Goal: Communication & Community: Answer question/provide support

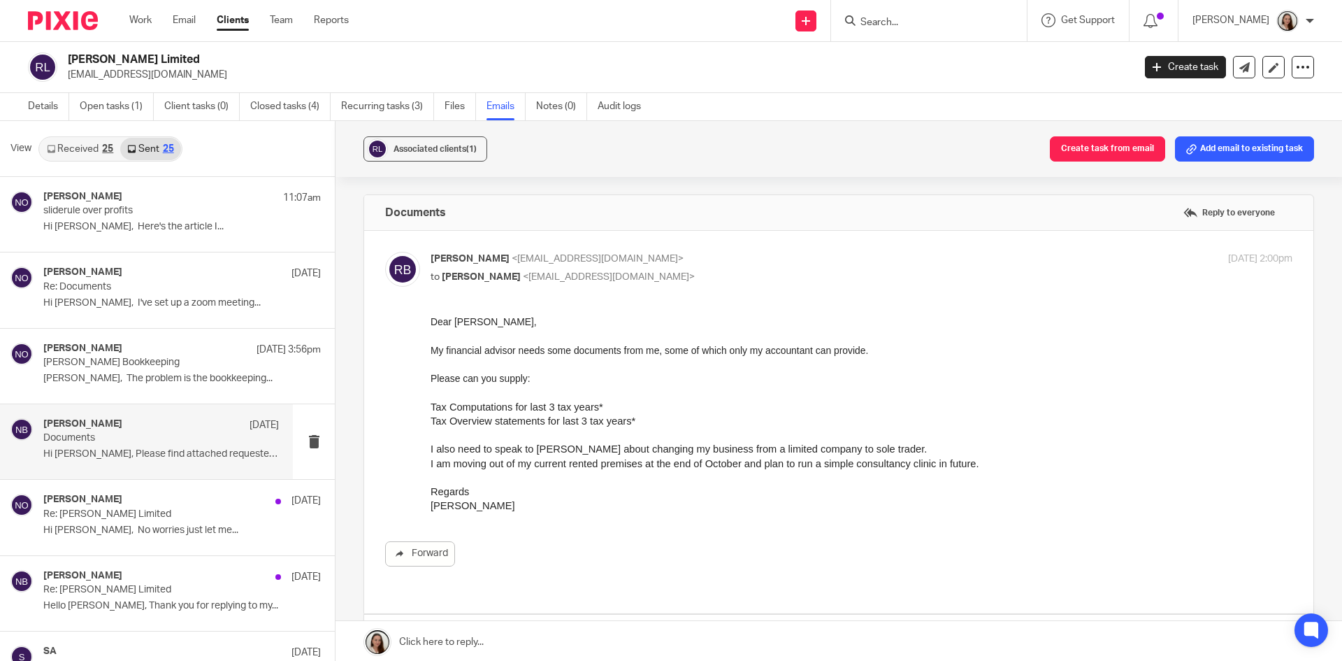
click at [931, 15] on form at bounding box center [933, 20] width 149 height 17
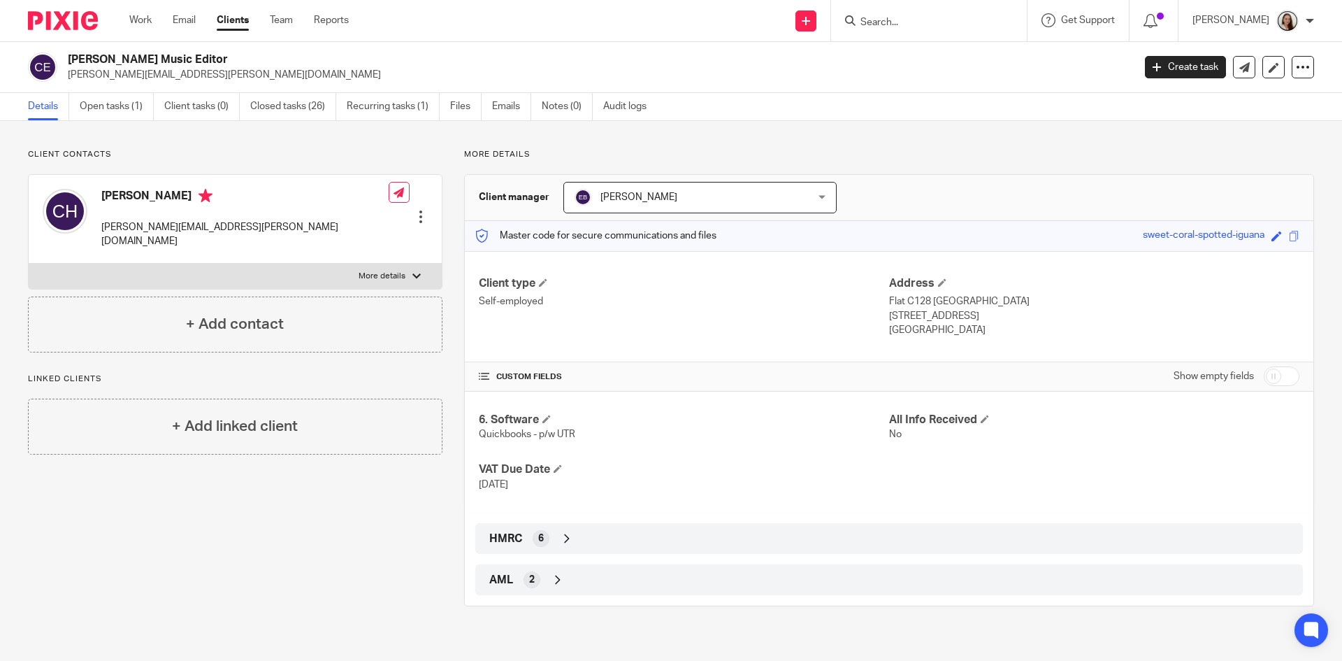
click at [960, 31] on div at bounding box center [929, 20] width 196 height 41
click at [956, 15] on form at bounding box center [933, 20] width 149 height 17
click at [955, 26] on input "Search" at bounding box center [922, 23] width 126 height 13
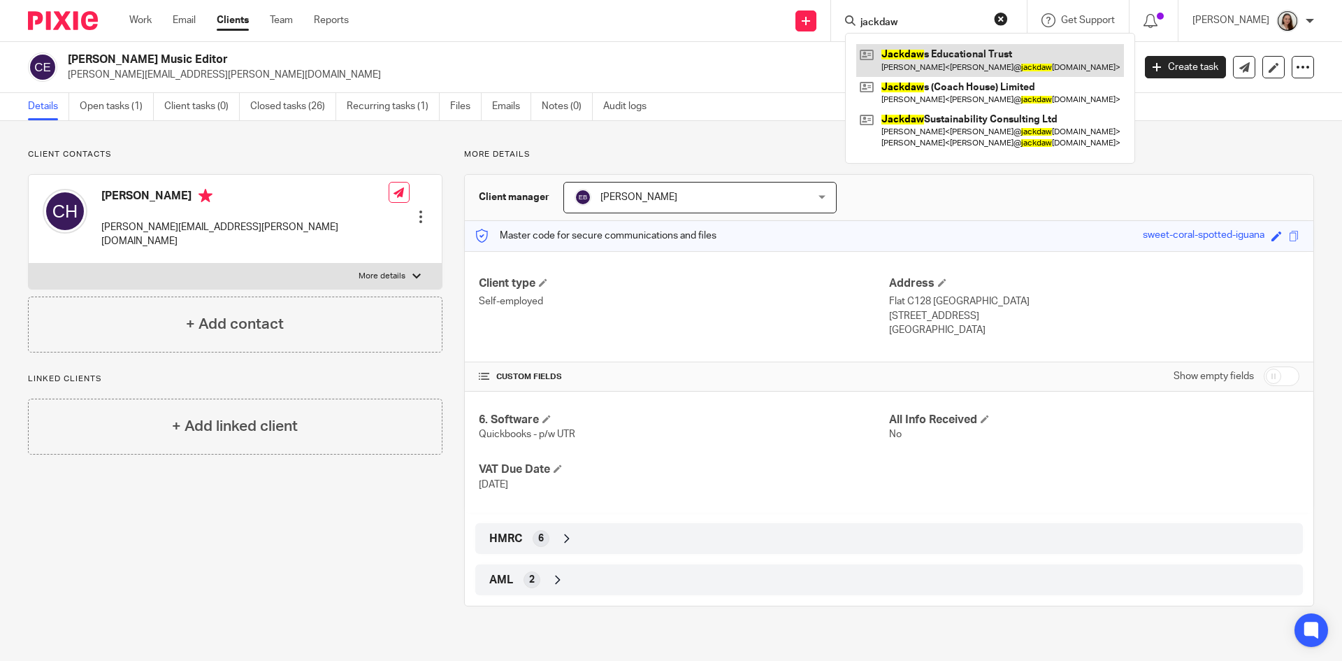
type input "jackdaw"
click at [983, 67] on link at bounding box center [990, 60] width 268 height 32
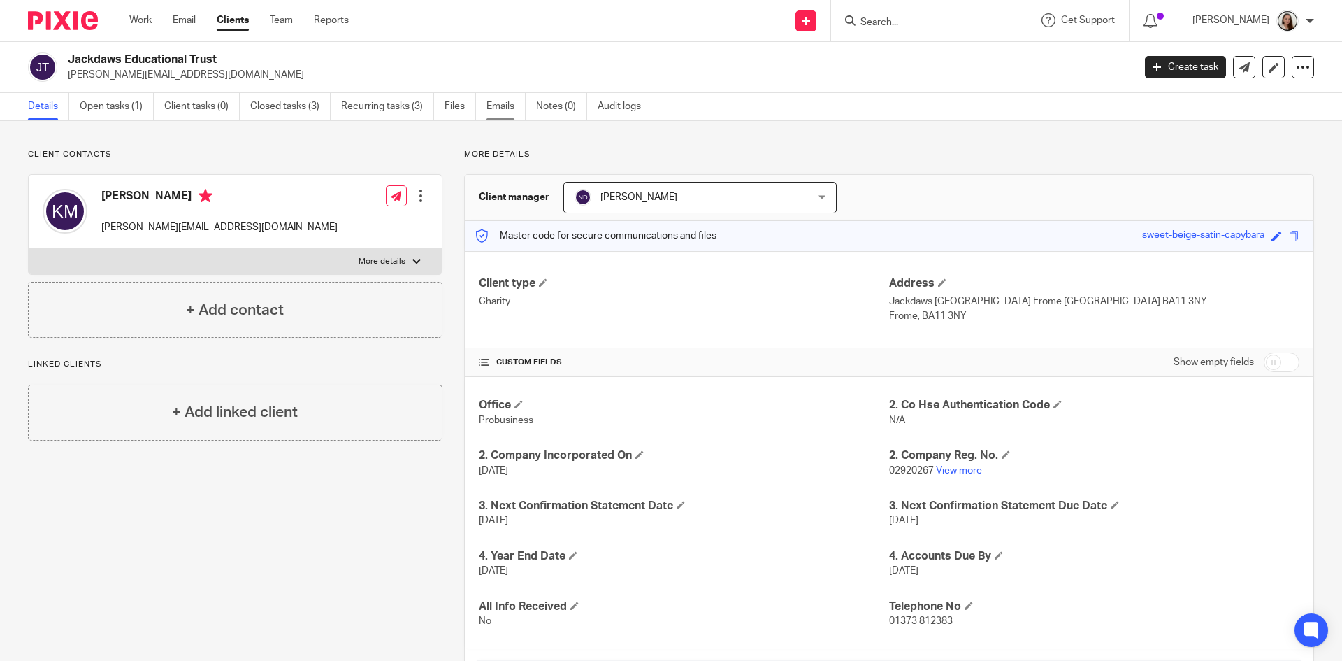
click at [515, 104] on link "Emails" at bounding box center [505, 106] width 39 height 27
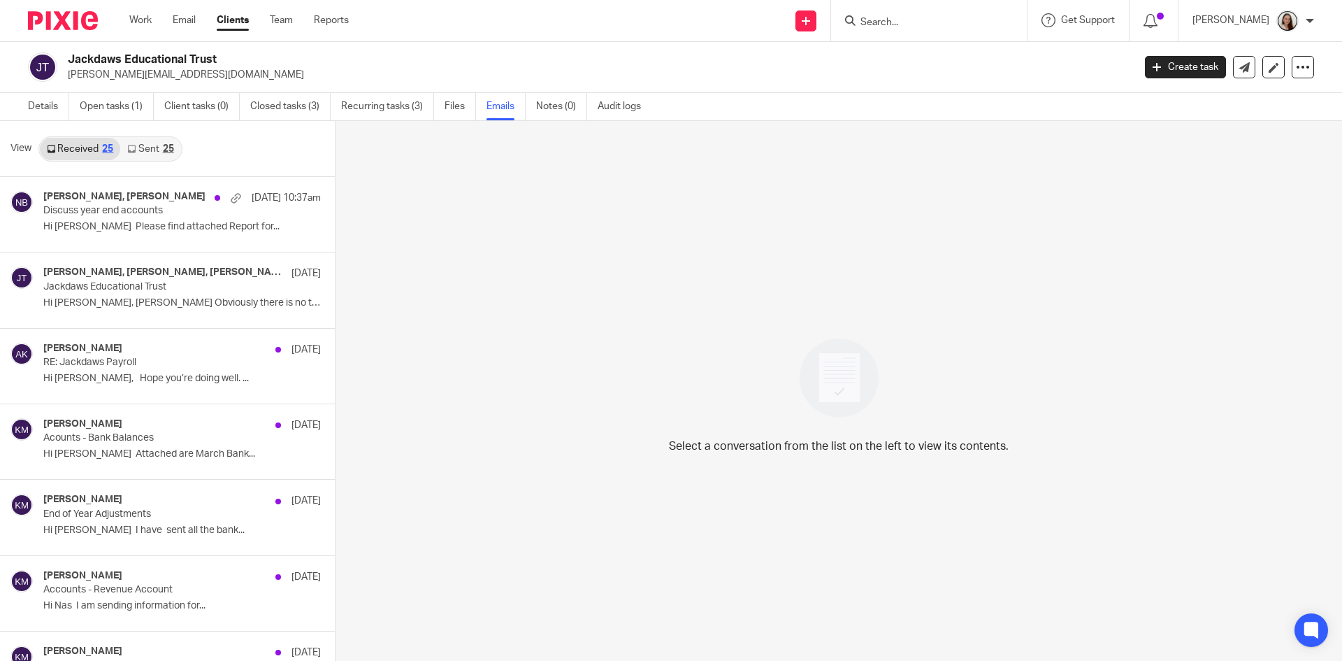
click at [156, 149] on link "Sent 25" at bounding box center [150, 149] width 60 height 22
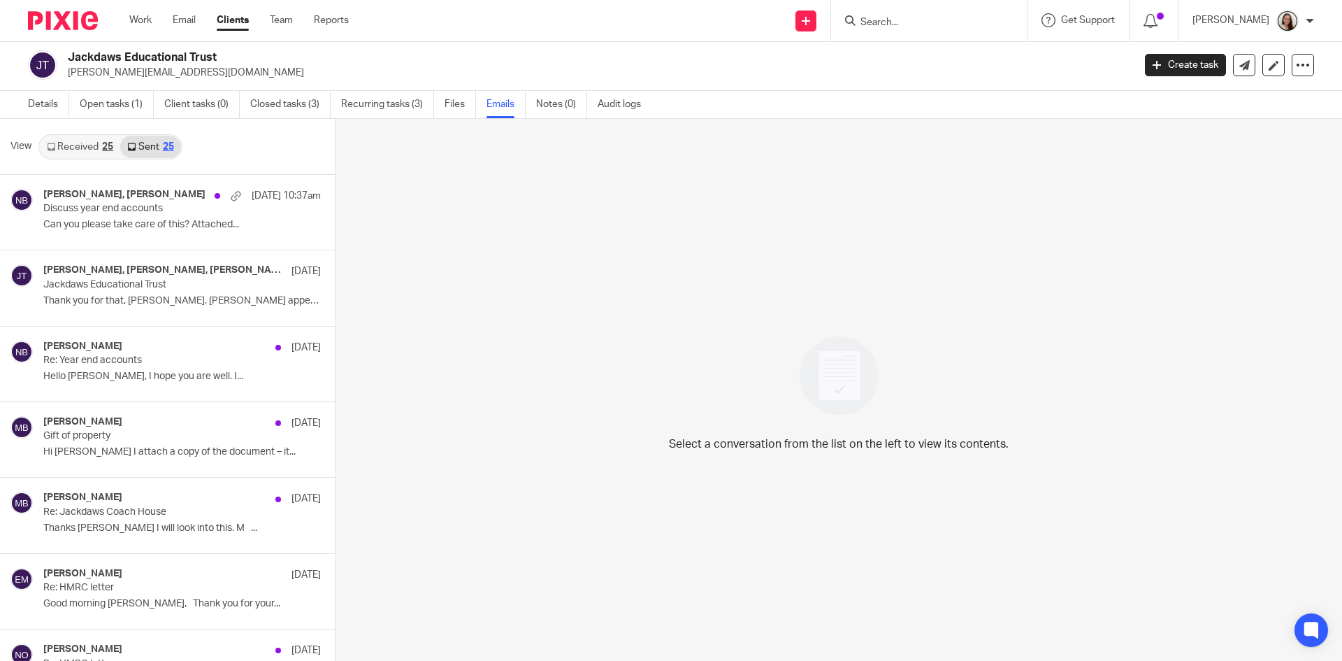
click at [85, 140] on link "Received 25" at bounding box center [80, 147] width 80 height 22
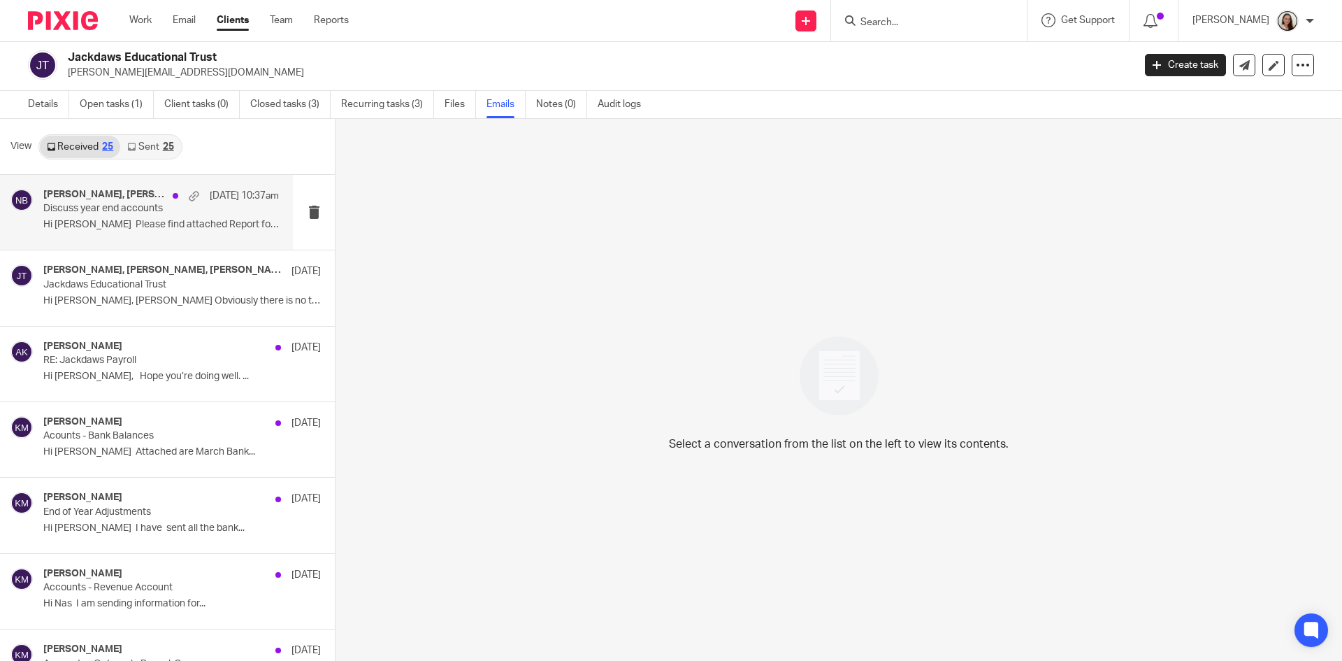
click at [123, 212] on p "Discuss year end accounts" at bounding box center [137, 209] width 189 height 12
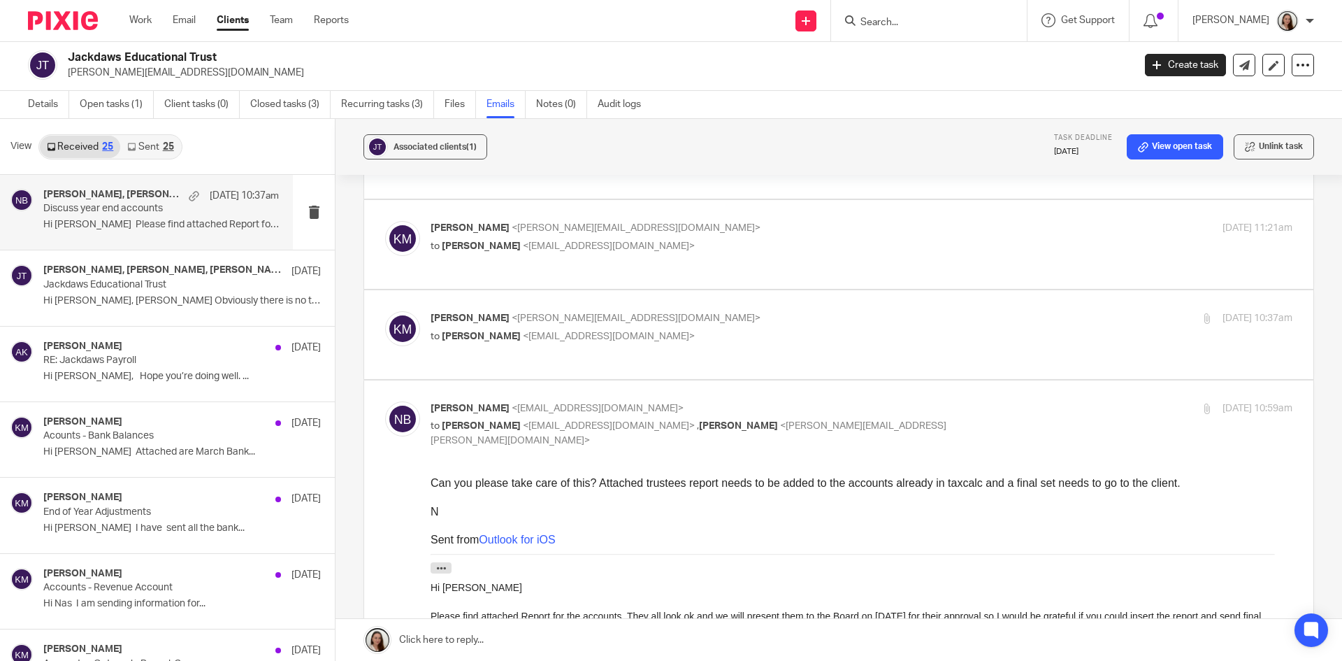
scroll to position [839, 0]
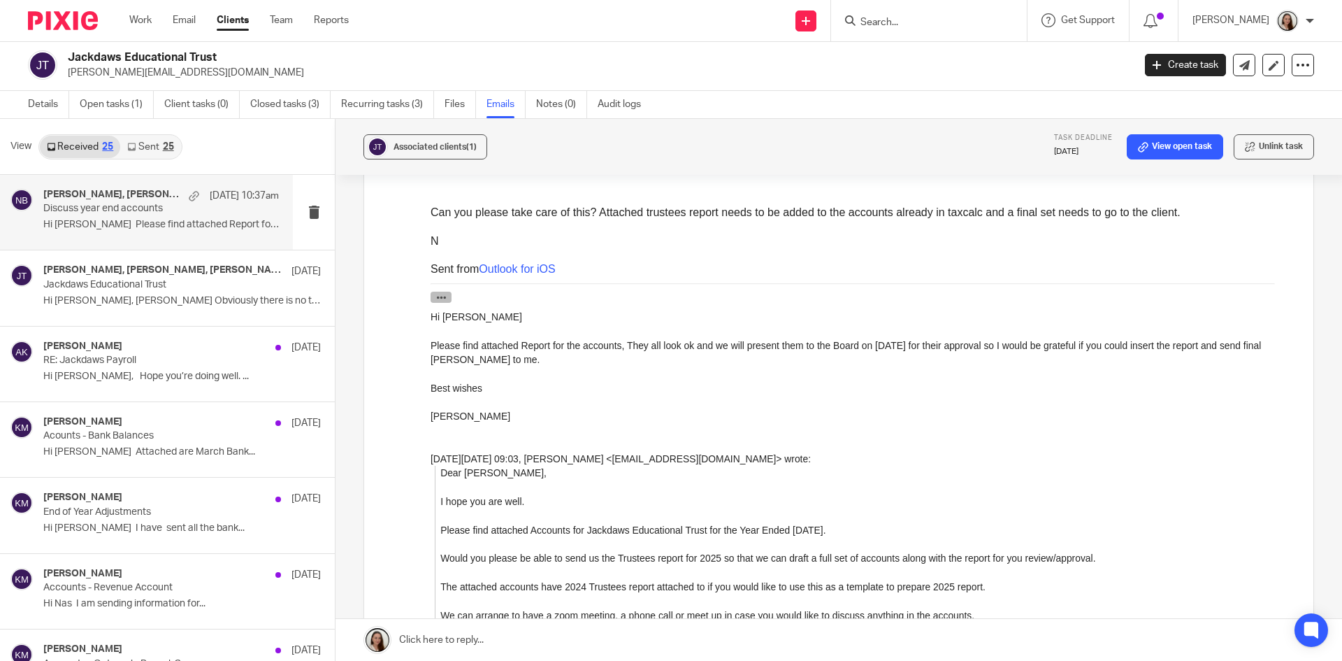
click at [442, 296] on icon "button" at bounding box center [441, 296] width 10 height 10
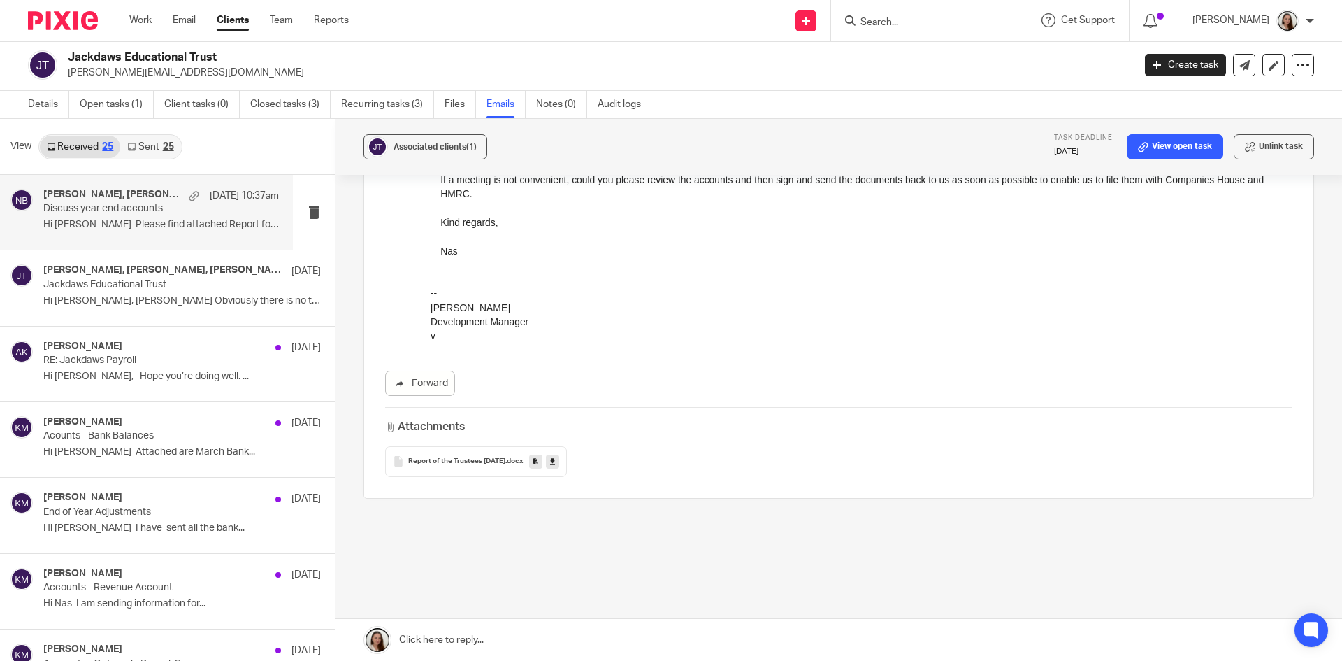
scroll to position [1398, 0]
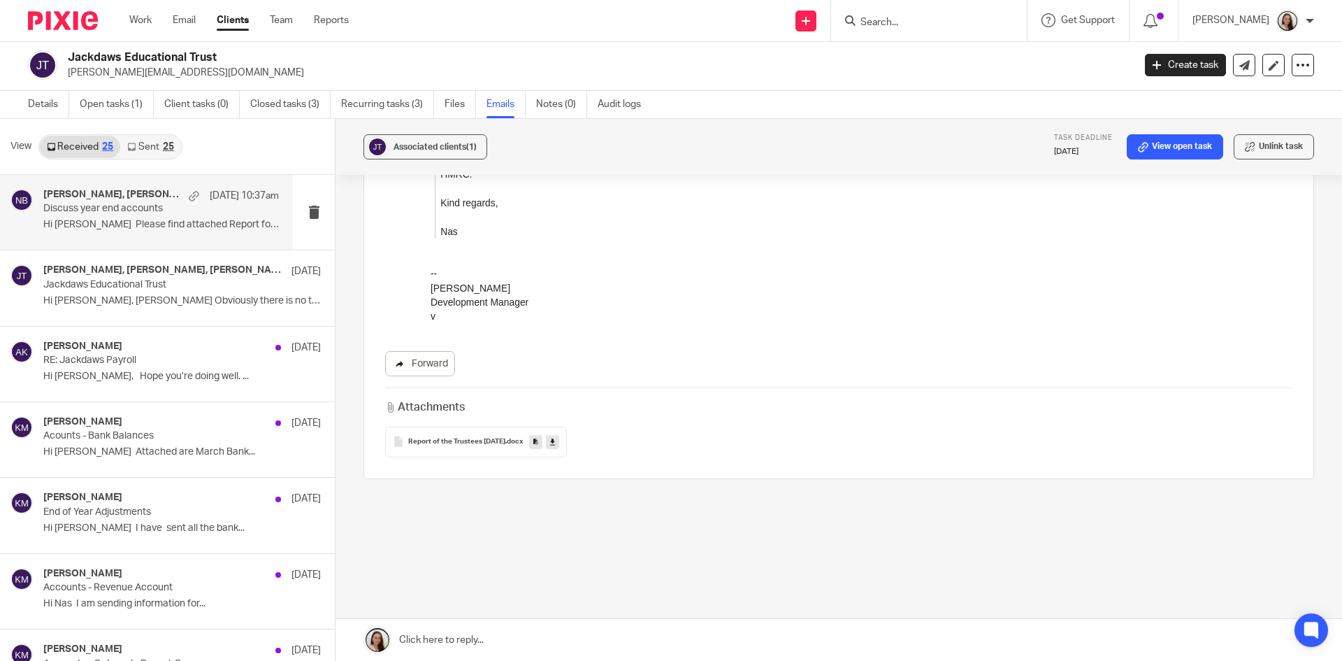
click at [412, 368] on link "Forward" at bounding box center [420, 363] width 70 height 25
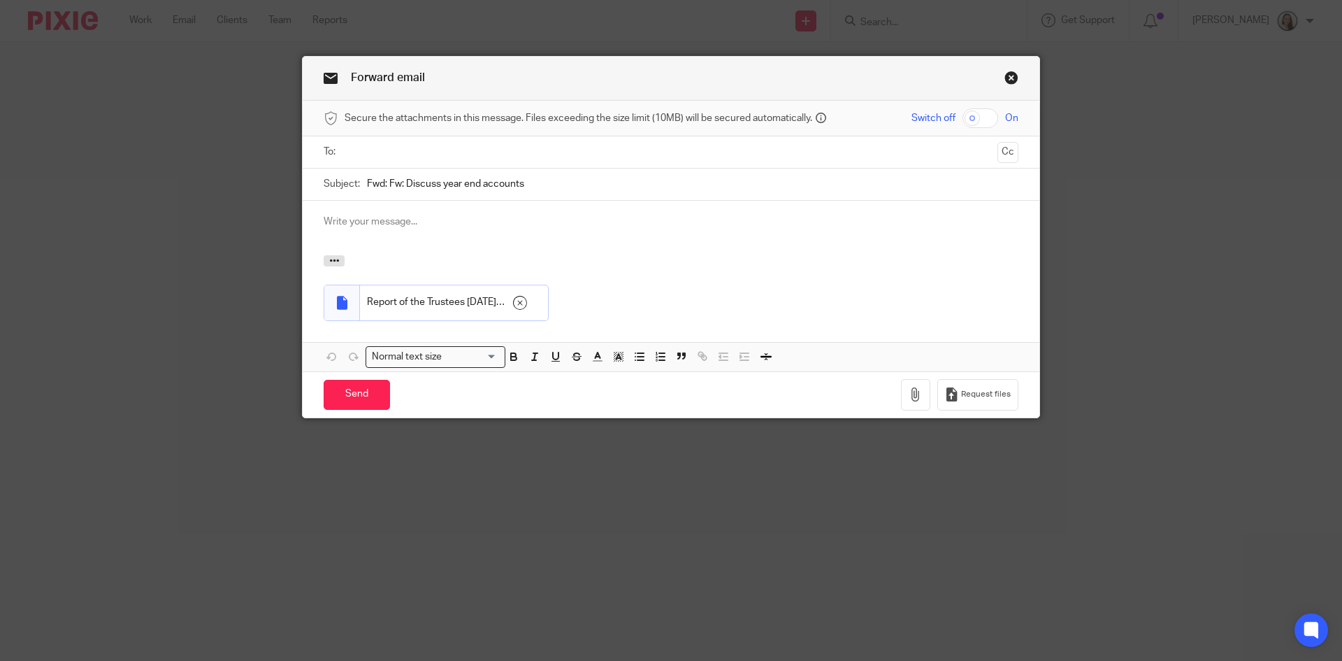
click at [371, 143] on ul at bounding box center [671, 151] width 651 height 23
click at [378, 150] on input "text" at bounding box center [670, 152] width 642 height 16
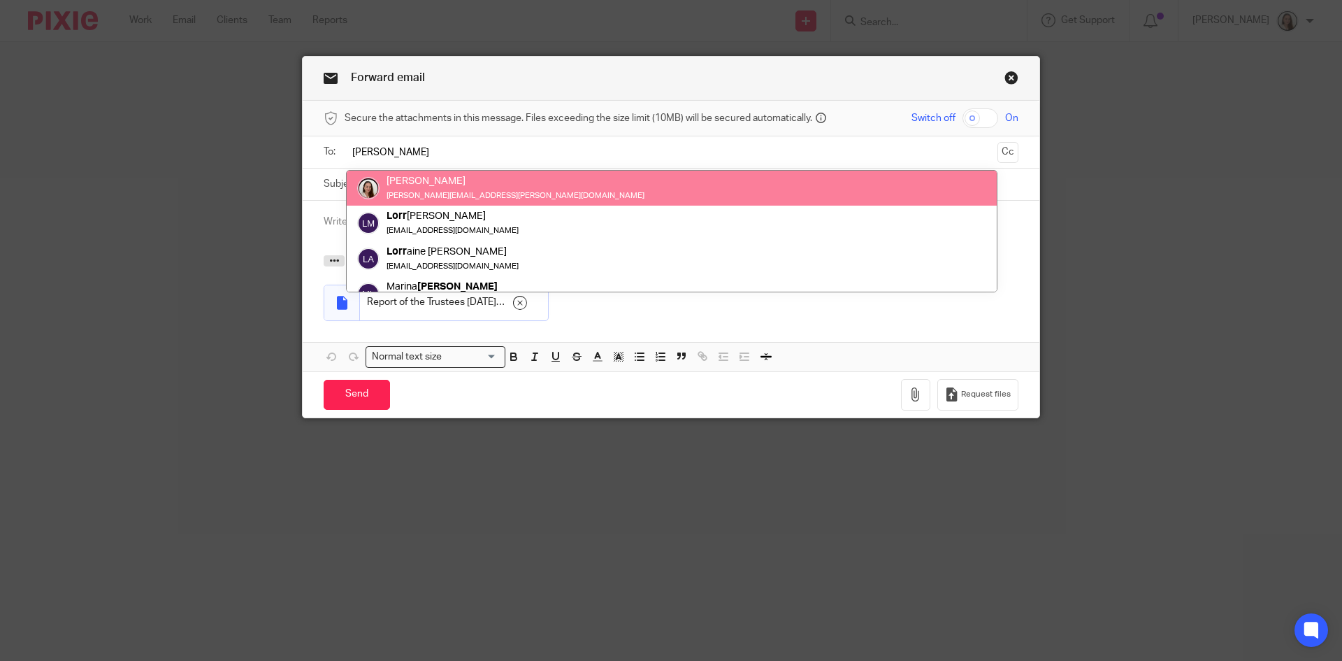
type input "lory"
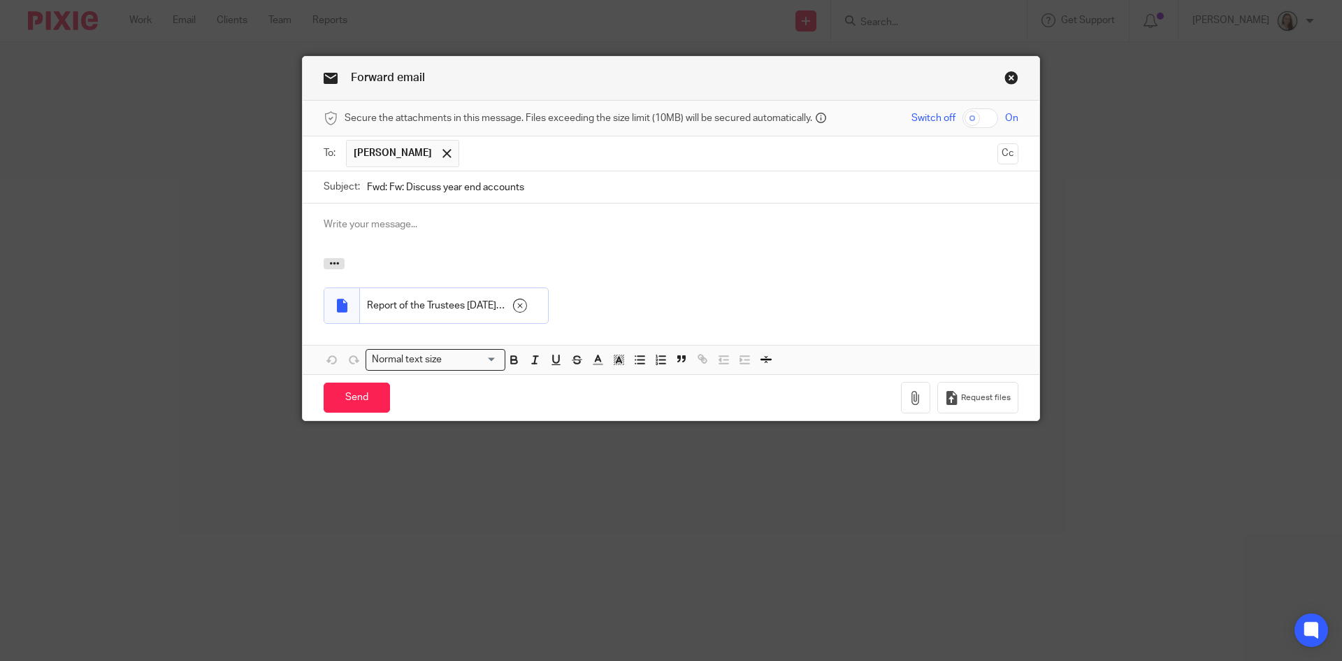
click at [459, 73] on div "Forward email" at bounding box center [671, 79] width 737 height 44
click at [369, 407] on input "Send" at bounding box center [357, 397] width 66 height 30
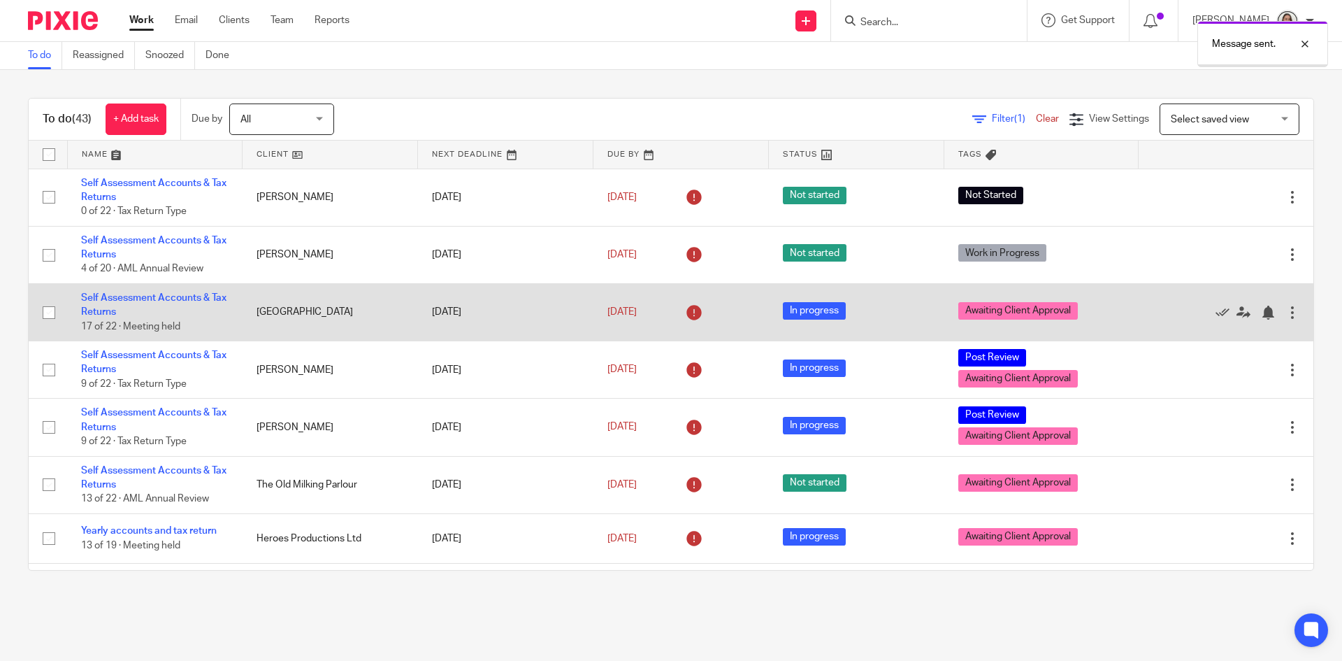
drag, startPoint x: 1306, startPoint y: 45, endPoint x: 1128, endPoint y: 310, distance: 318.9
click at [1306, 45] on div at bounding box center [1295, 44] width 38 height 17
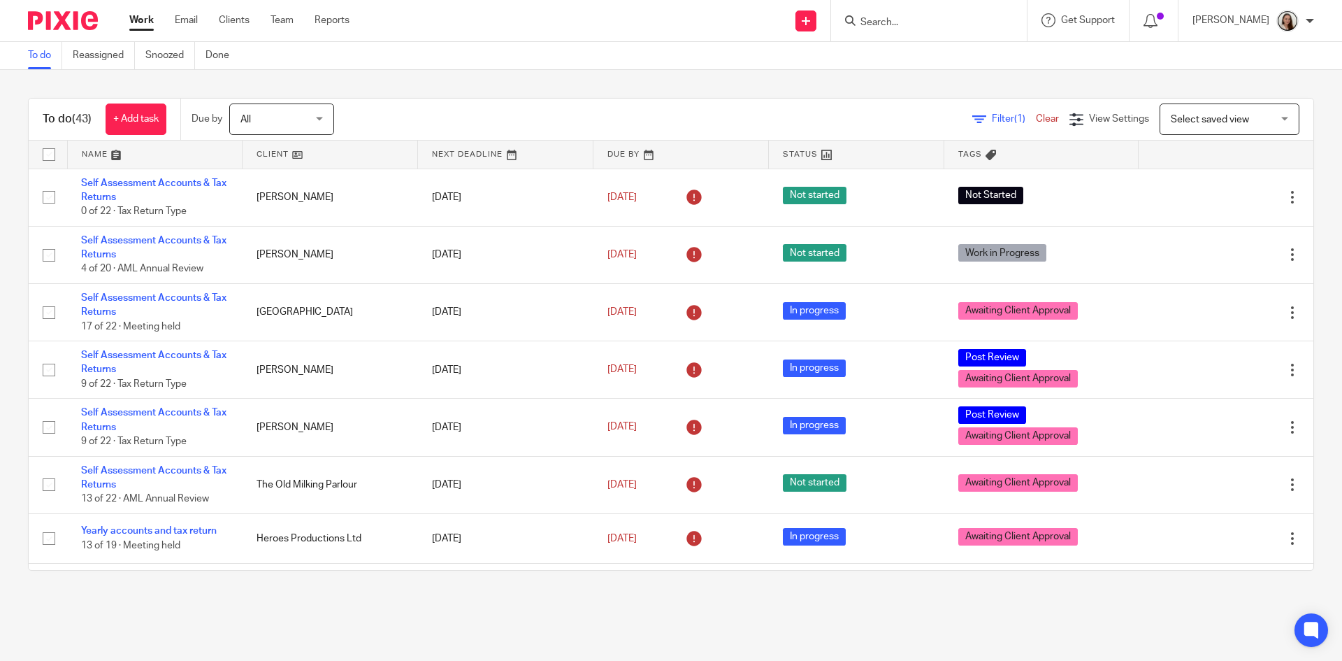
click at [191, 11] on div "Work Email Clients Team Reports Work Email Clients Team Reports Settings" at bounding box center [242, 20] width 255 height 41
click at [189, 18] on link "Email" at bounding box center [186, 20] width 23 height 14
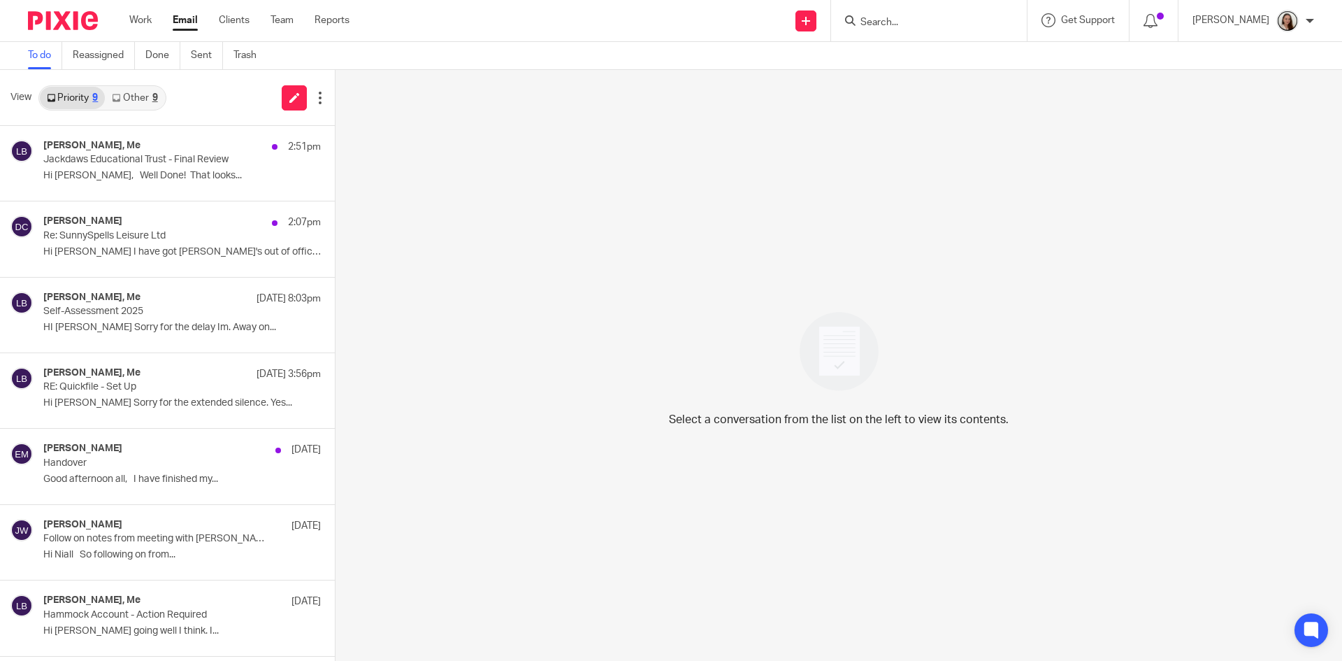
click at [126, 98] on link "Other 9" at bounding box center [134, 98] width 59 height 22
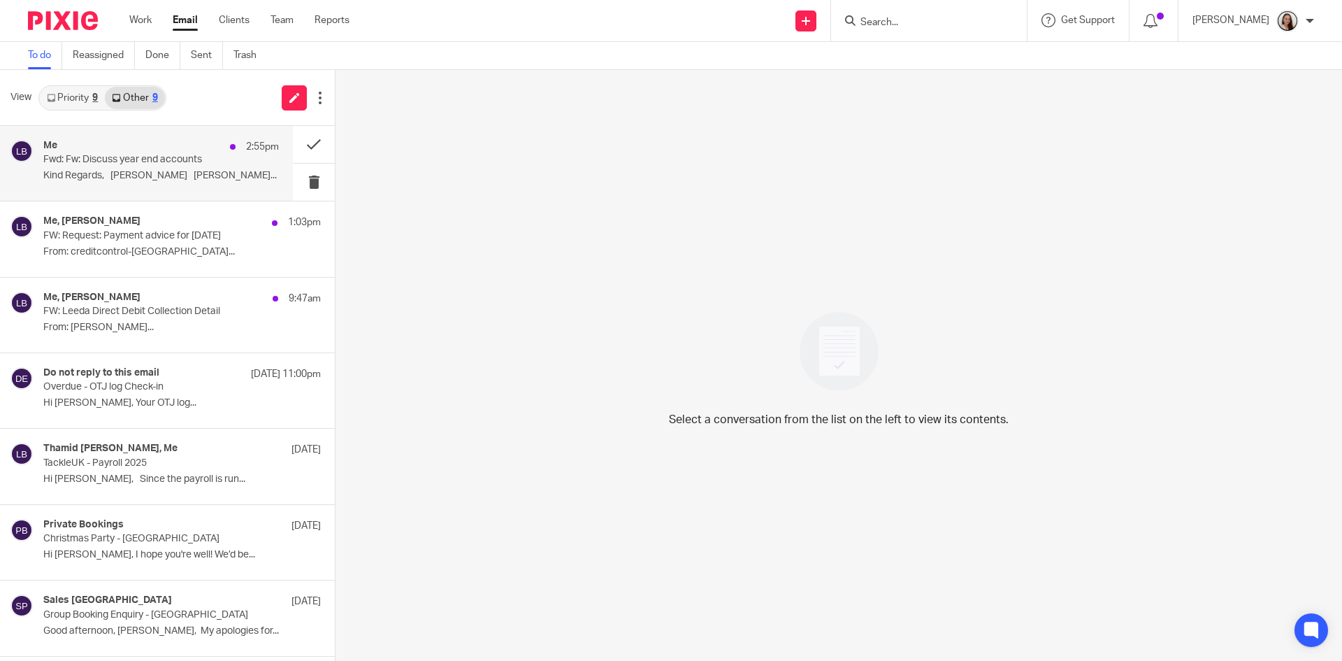
click at [158, 184] on div "Me 2:55pm Fwd: Fw: Discuss year end accounts Kind Regards, [PERSON_NAME] [PERSO…" at bounding box center [161, 163] width 236 height 47
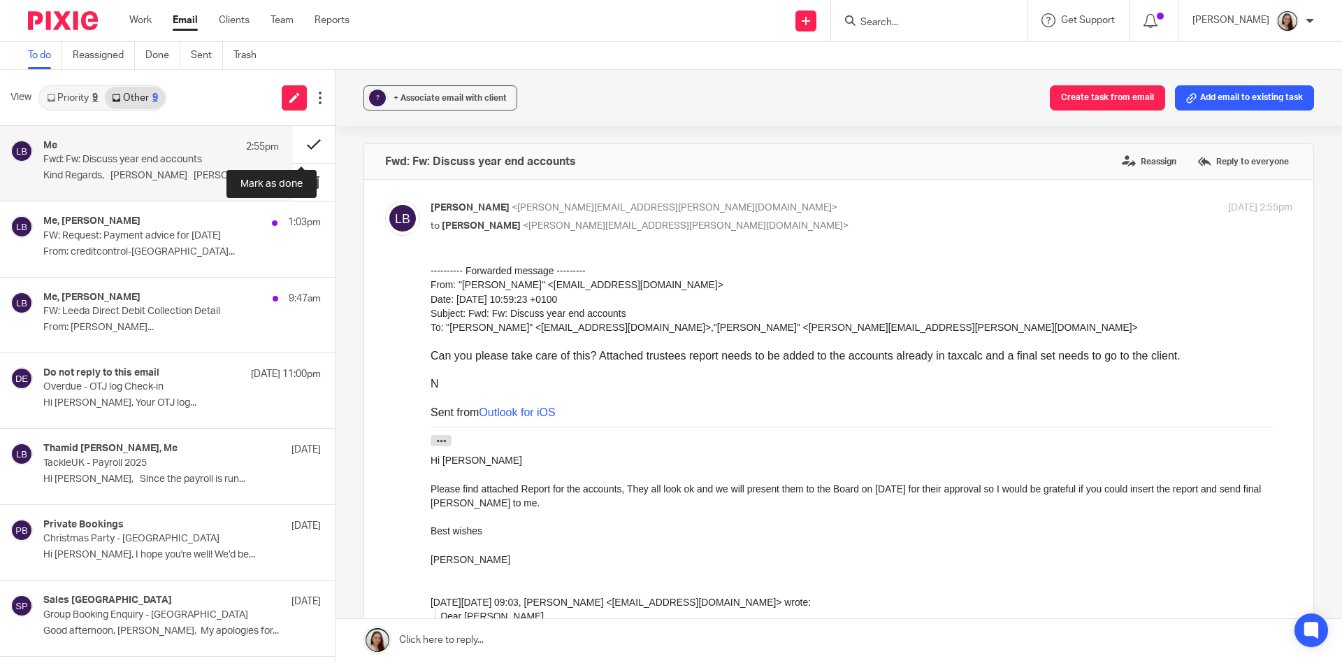
click at [298, 144] on button at bounding box center [314, 144] width 42 height 37
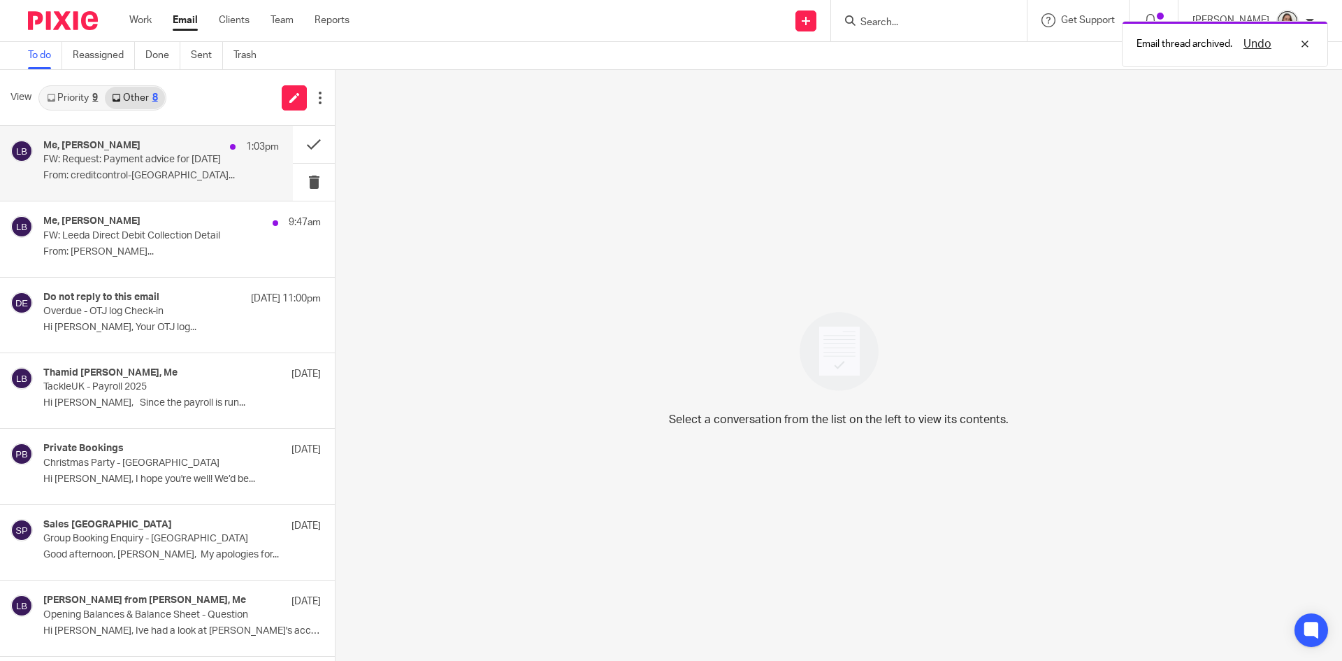
click at [91, 163] on p "FW: Request: Payment advice for 04/09/2025" at bounding box center [137, 160] width 189 height 12
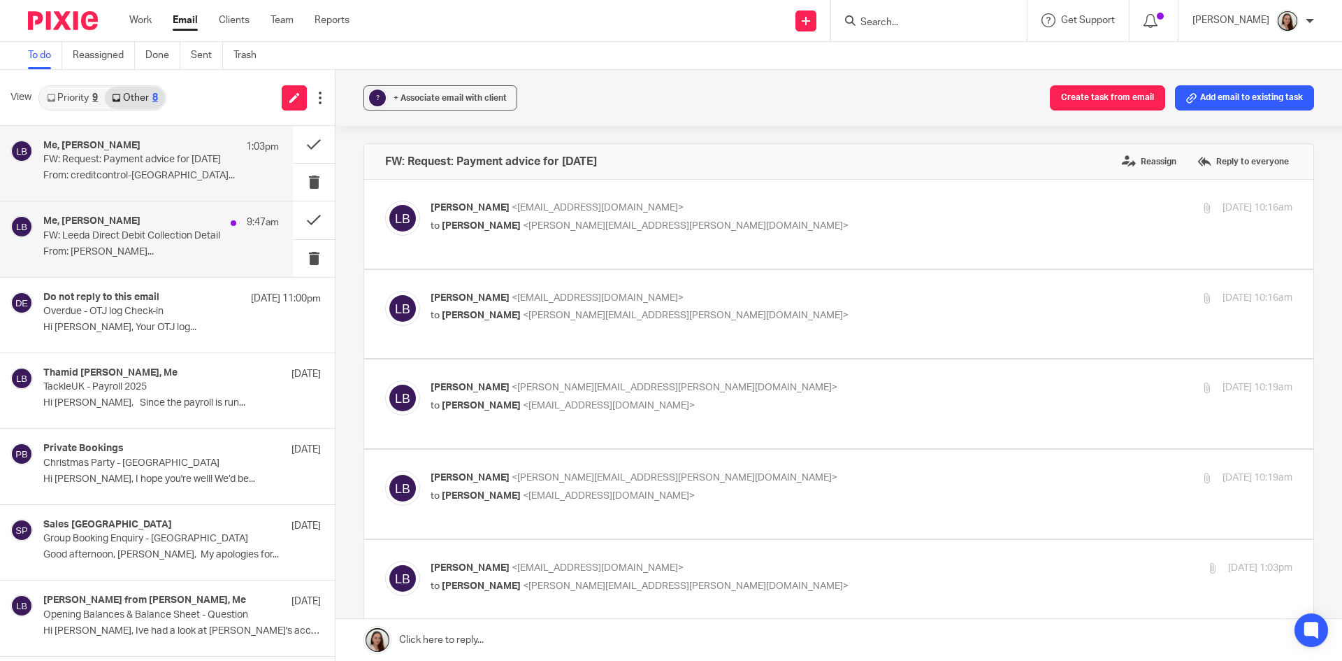
click at [134, 241] on p "FW: Leeda Direct Debit Collection Detail" at bounding box center [137, 236] width 189 height 12
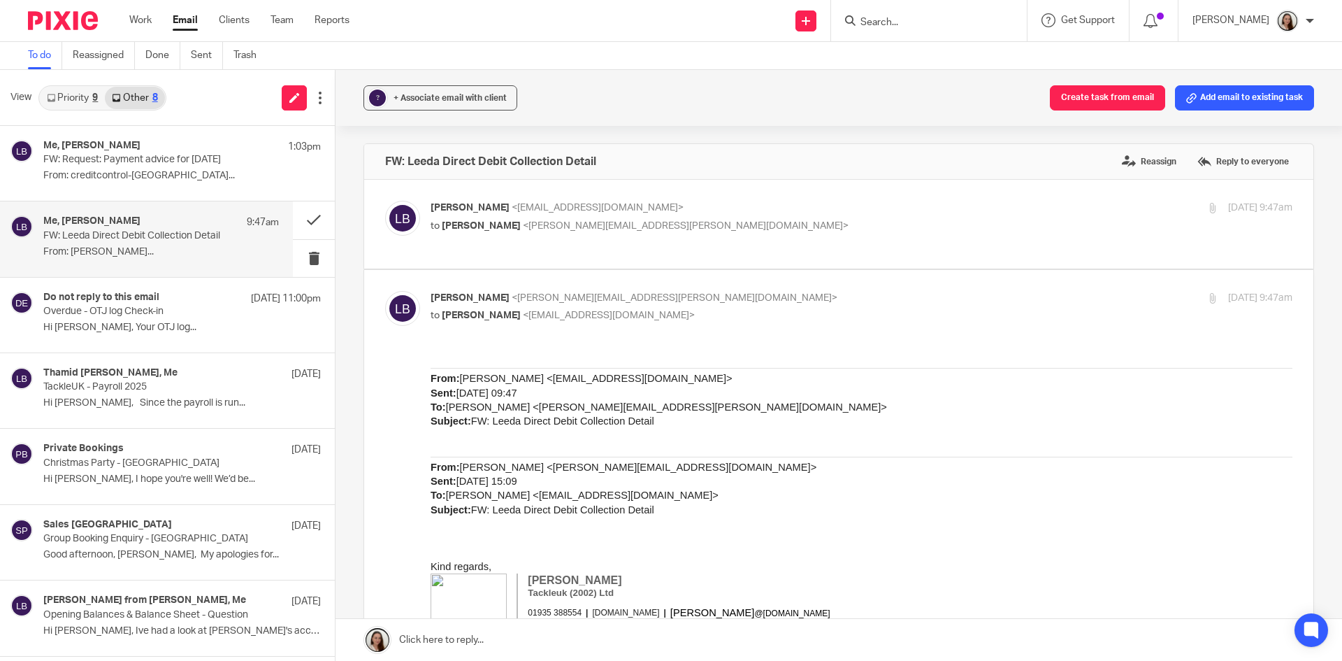
click at [929, 208] on p "Lory Baker <accounts@tackleuk.com>" at bounding box center [718, 208] width 575 height 15
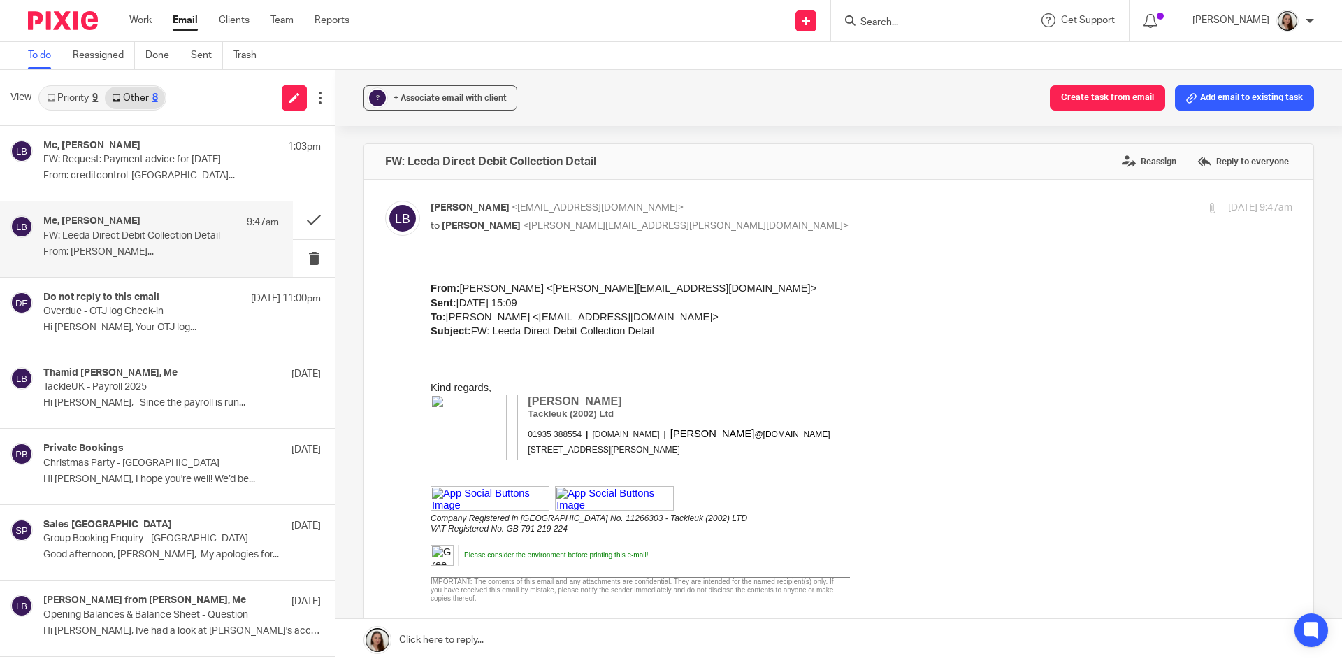
click at [847, 215] on div "Lory Baker <accounts@tackleuk.com> to Lory Baker <lory.baker@probusinessuk.com>" at bounding box center [718, 217] width 575 height 32
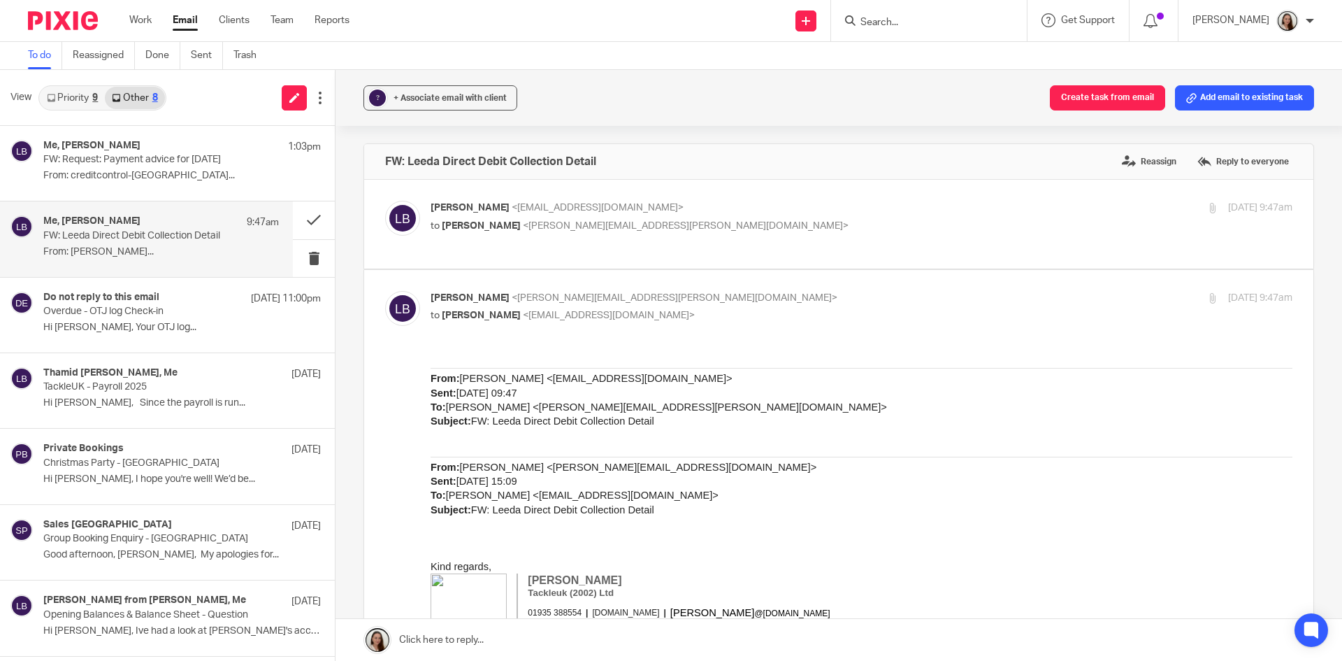
click at [848, 216] on div "Lory Baker <accounts@tackleuk.com> to Lory Baker <lory.baker@probusinessuk.com>" at bounding box center [718, 217] width 575 height 32
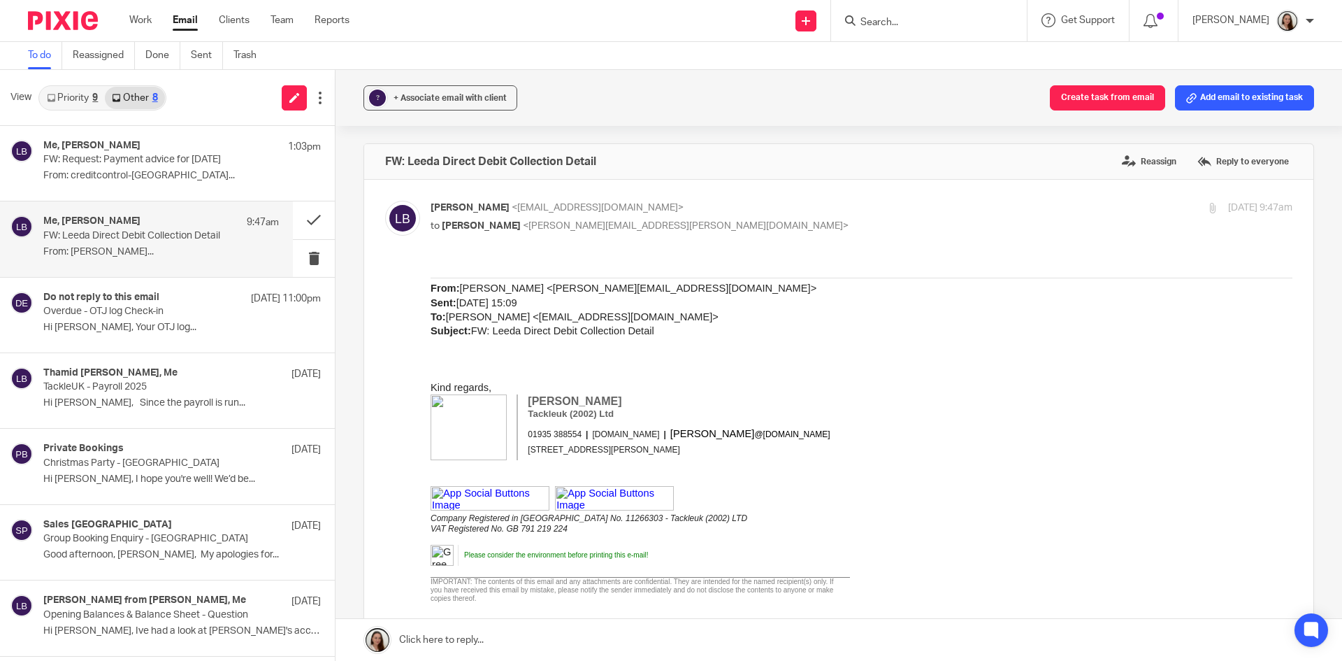
click at [850, 219] on p "to Lory Baker <lory.baker@probusinessuk.com>" at bounding box center [718, 226] width 575 height 15
checkbox input "false"
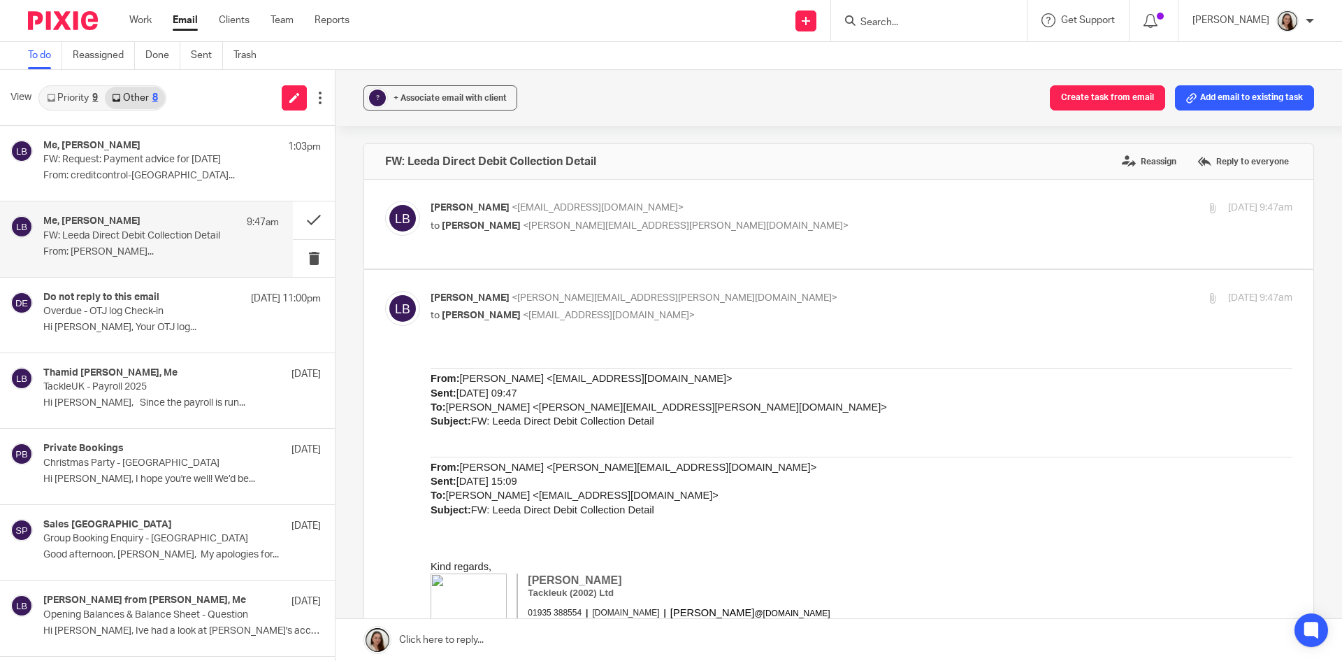
click at [802, 308] on p "to Emily Belcher <emilybelcher@probusinessuk.com>" at bounding box center [718, 315] width 575 height 15
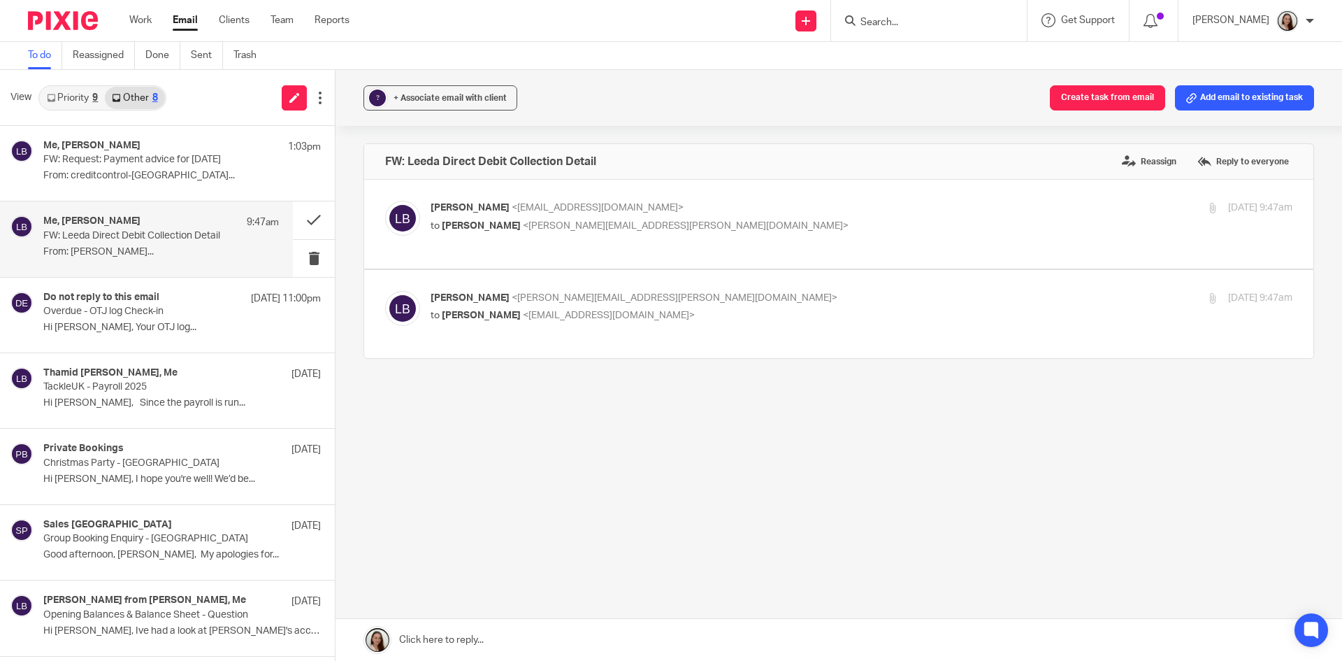
drag, startPoint x: 802, startPoint y: 298, endPoint x: 810, endPoint y: 241, distance: 57.8
click at [802, 308] on p "to Emily Belcher <emilybelcher@probusinessuk.com>" at bounding box center [718, 315] width 575 height 15
checkbox input "true"
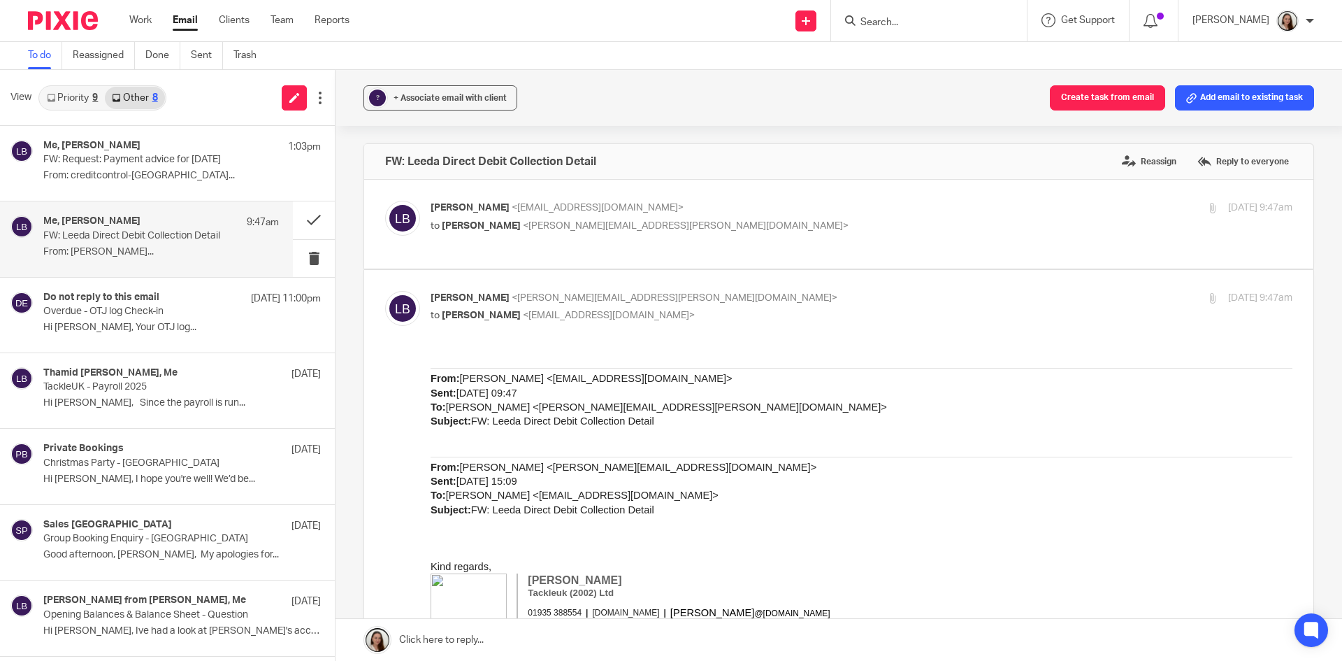
click at [802, 211] on p "Lory Baker <accounts@tackleuk.com>" at bounding box center [718, 208] width 575 height 15
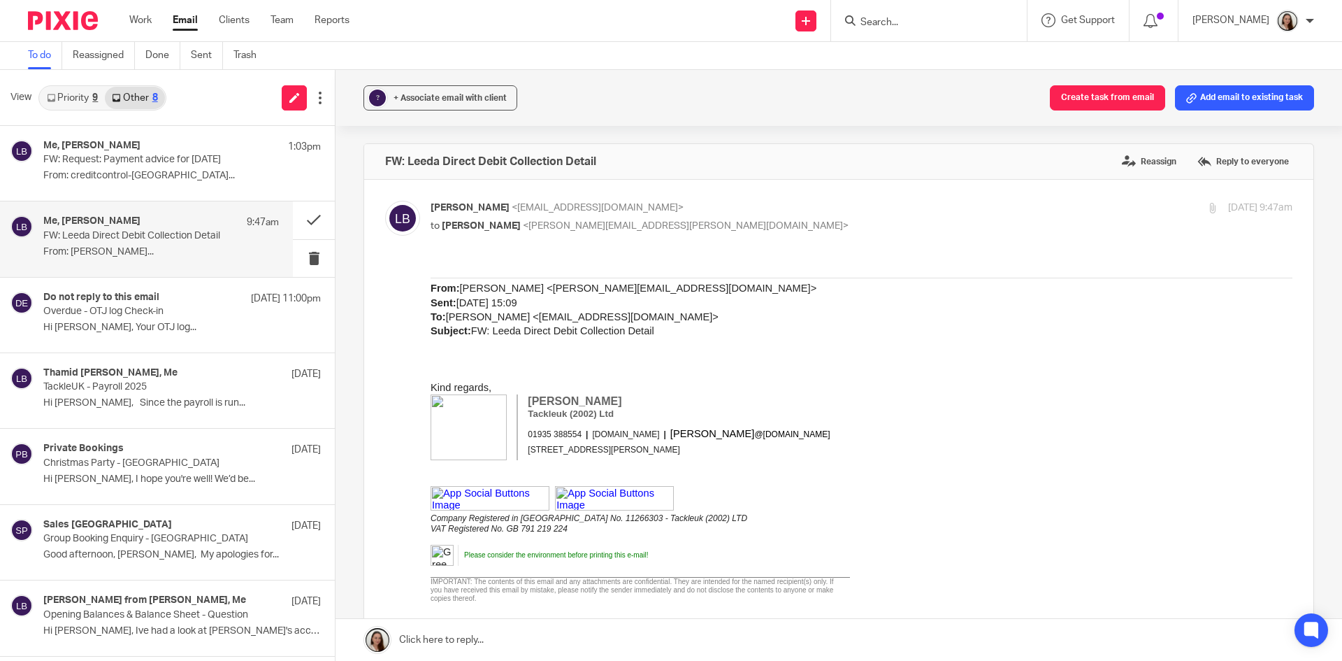
click at [802, 211] on p "Lory Baker <accounts@tackleuk.com>" at bounding box center [718, 208] width 575 height 15
checkbox input "false"
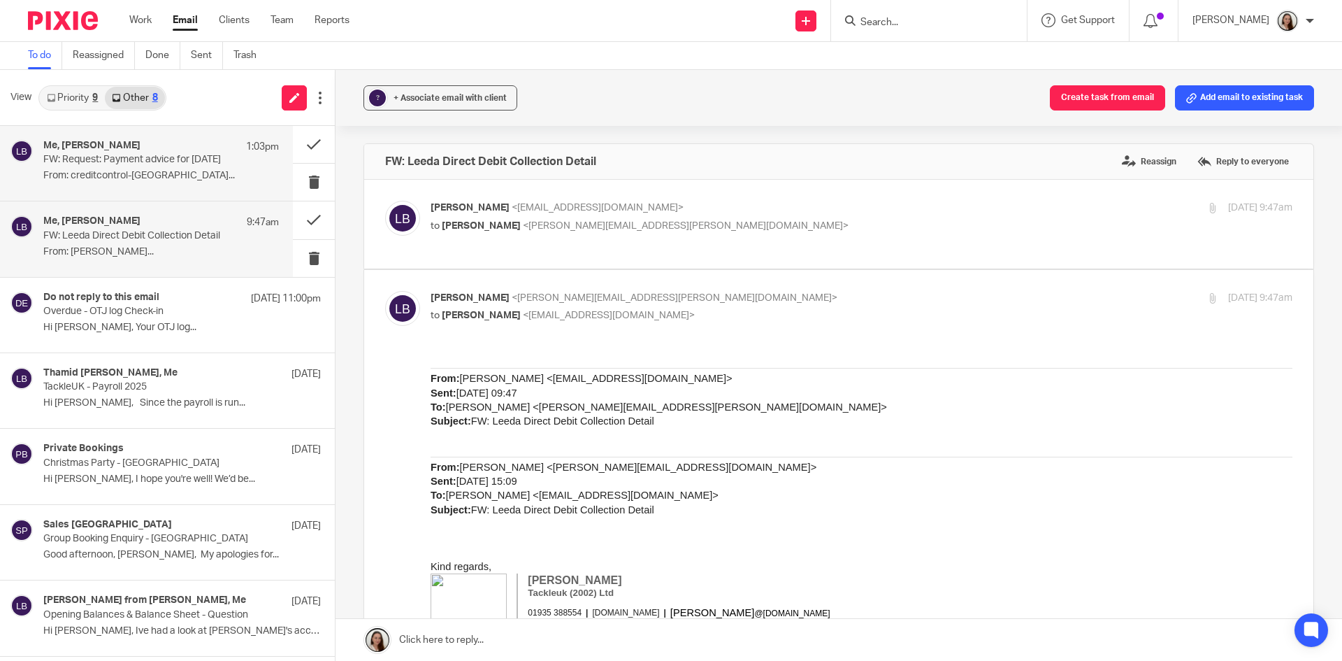
click at [185, 168] on div "Me, Lory Baker 1:03pm FW: Request: Payment advice for 04/09/2025 From: creditco…" at bounding box center [161, 163] width 236 height 47
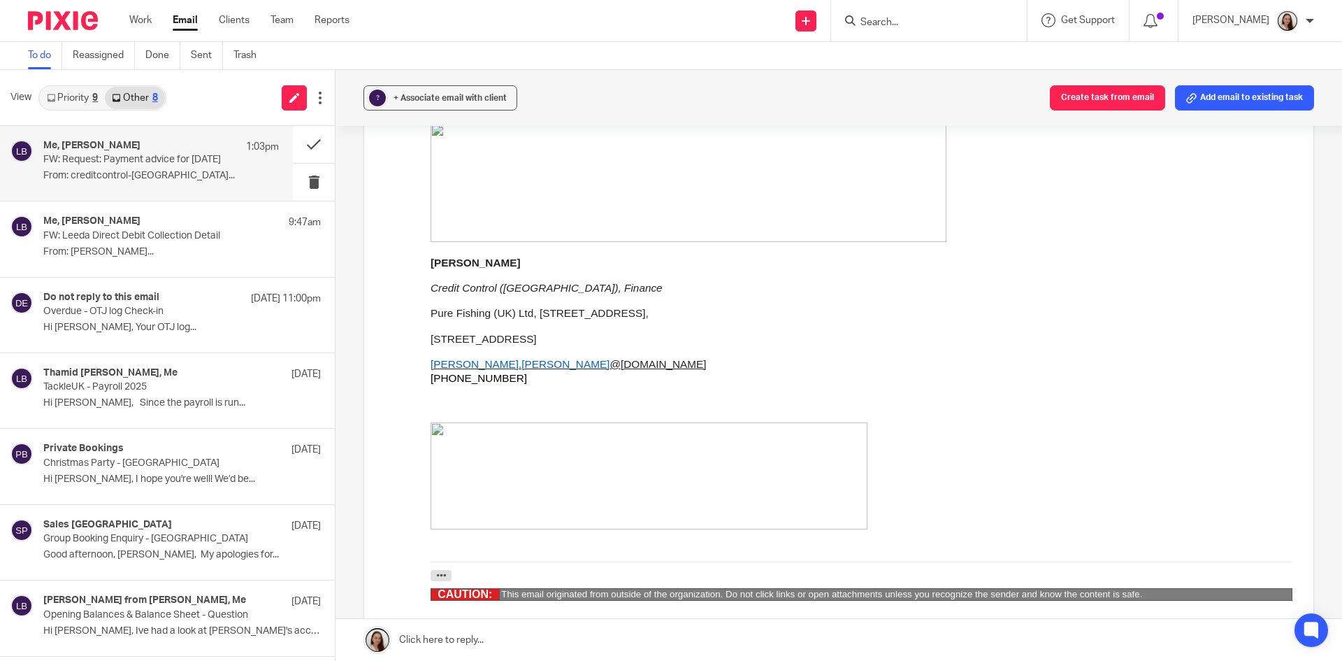
scroll to position [1328, 0]
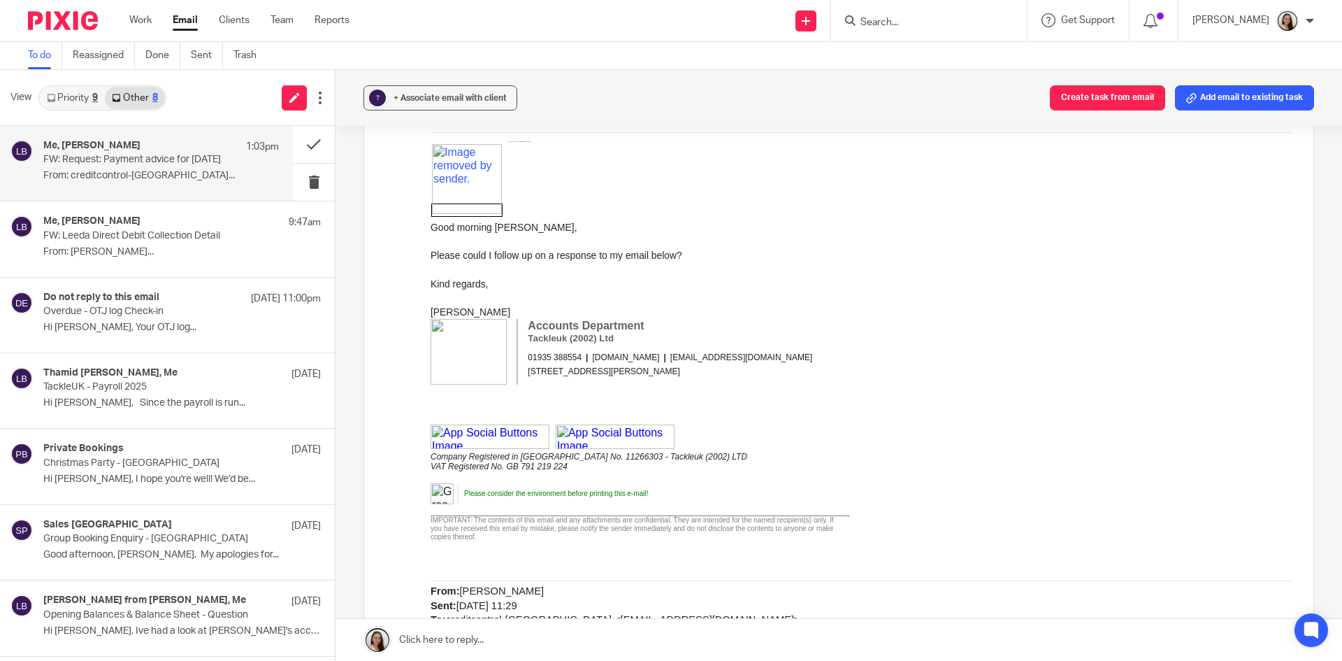
click at [1320, 276] on div "? + Associate email with client Create task from email Add email to existing ta…" at bounding box center [839, 365] width 1007 height 591
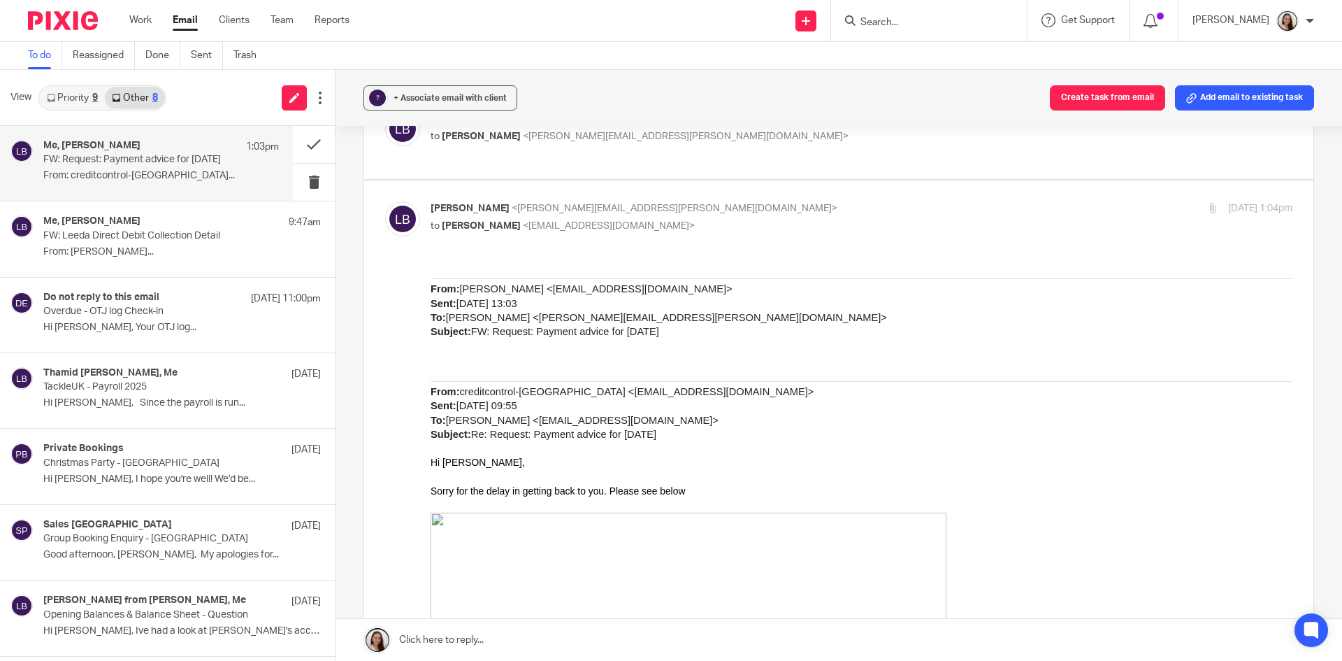
scroll to position [0, 0]
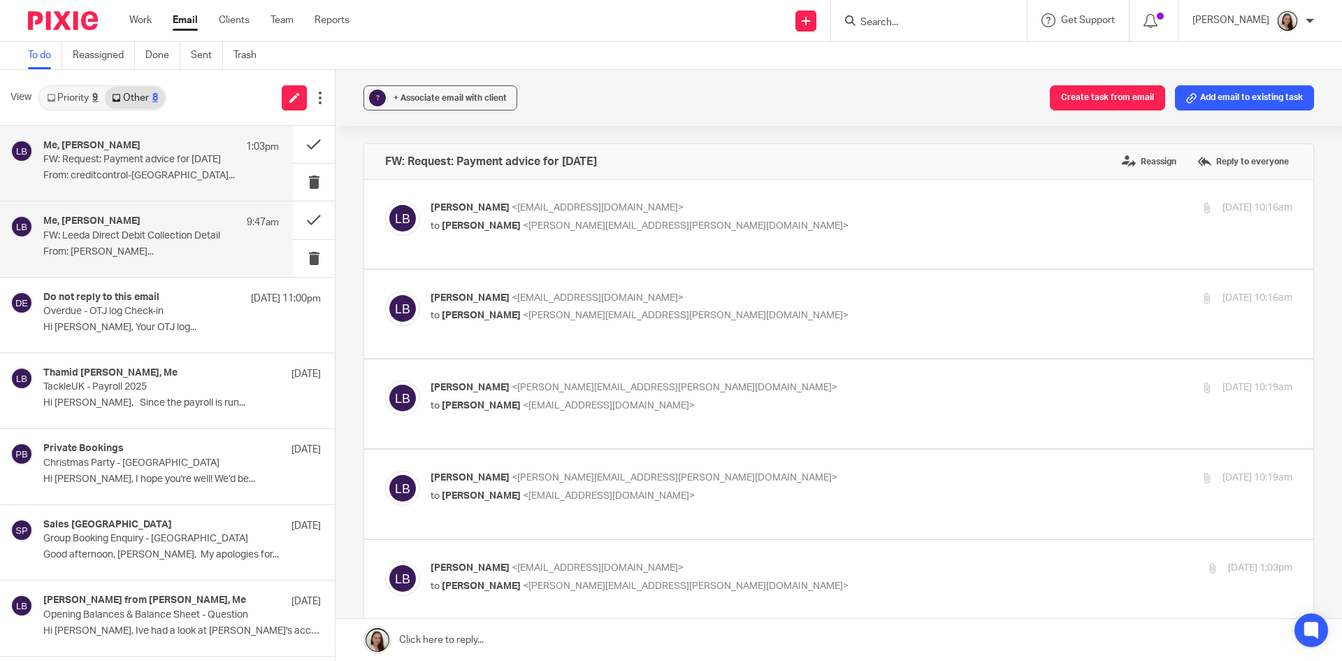
click at [125, 241] on p "FW: Leeda Direct Debit Collection Detail" at bounding box center [137, 236] width 189 height 12
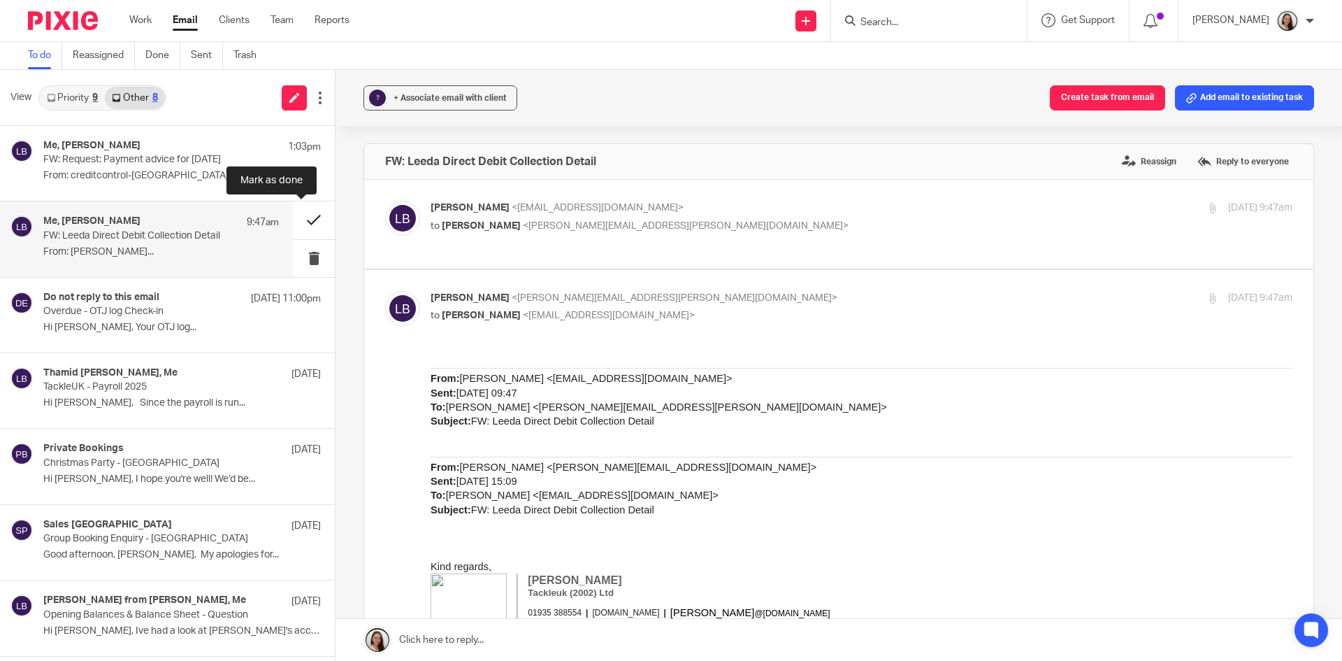
click at [307, 222] on button at bounding box center [314, 219] width 42 height 37
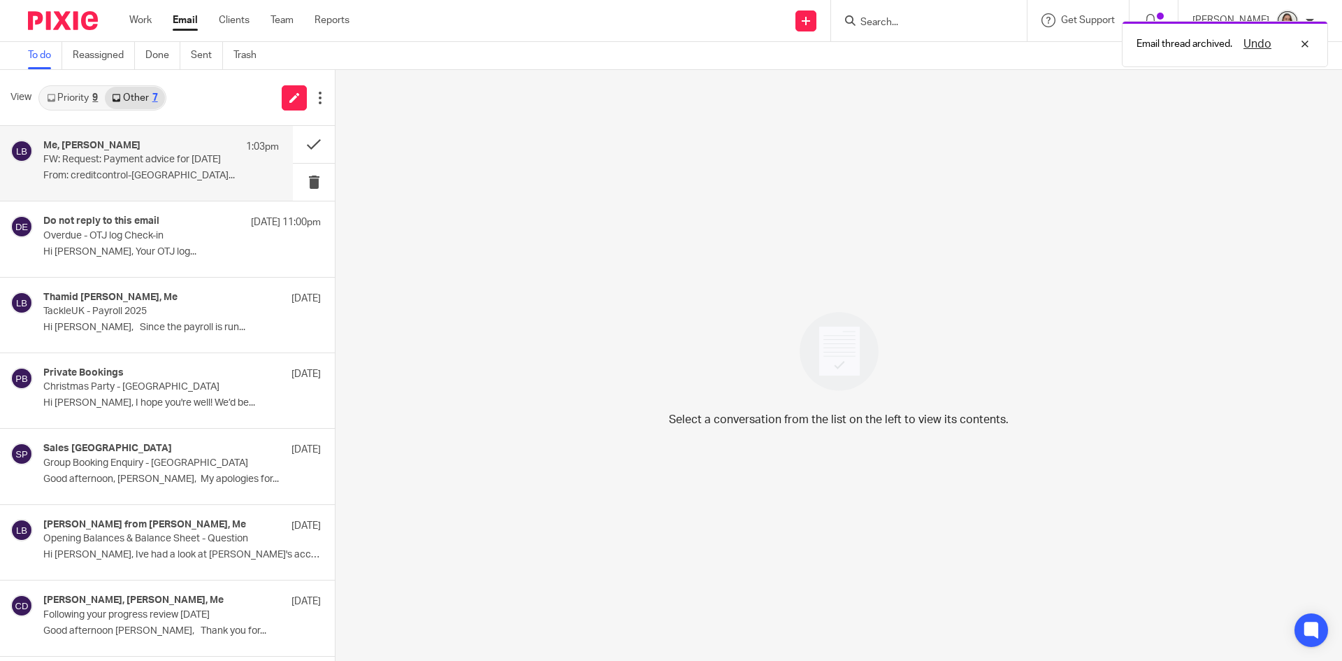
click at [140, 147] on div "Me, Lory Baker 1:03pm" at bounding box center [161, 147] width 236 height 14
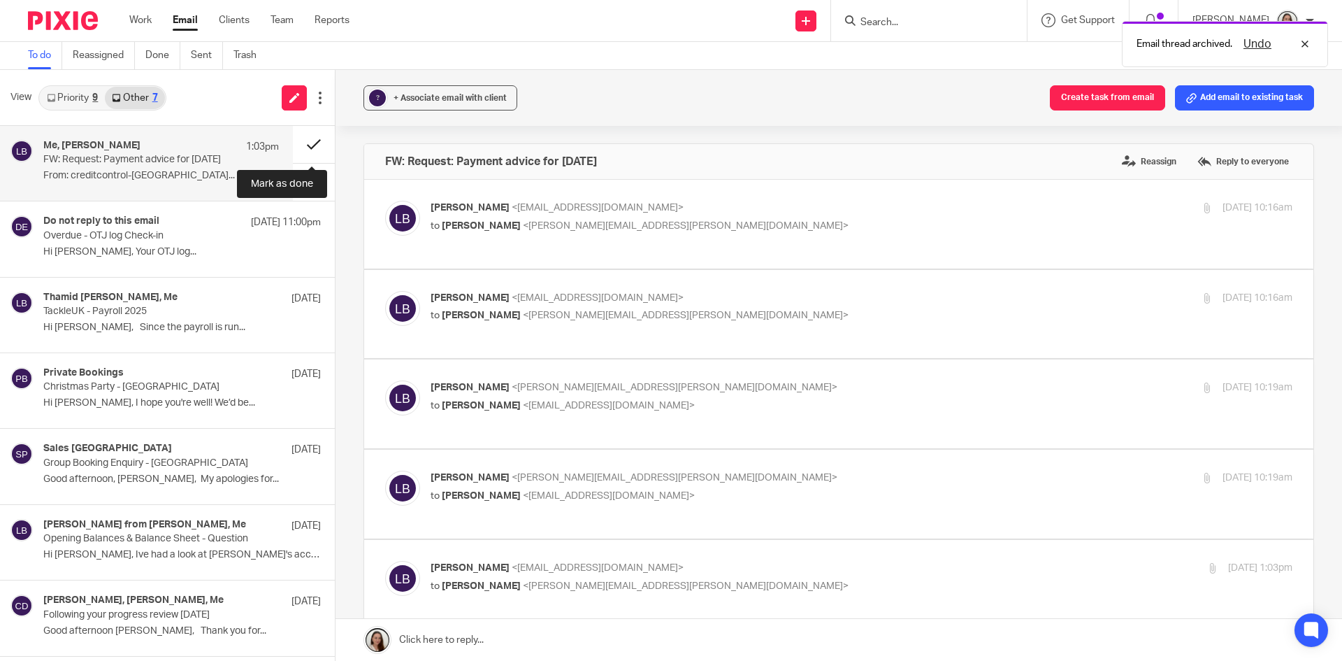
click at [318, 144] on button at bounding box center [314, 144] width 42 height 37
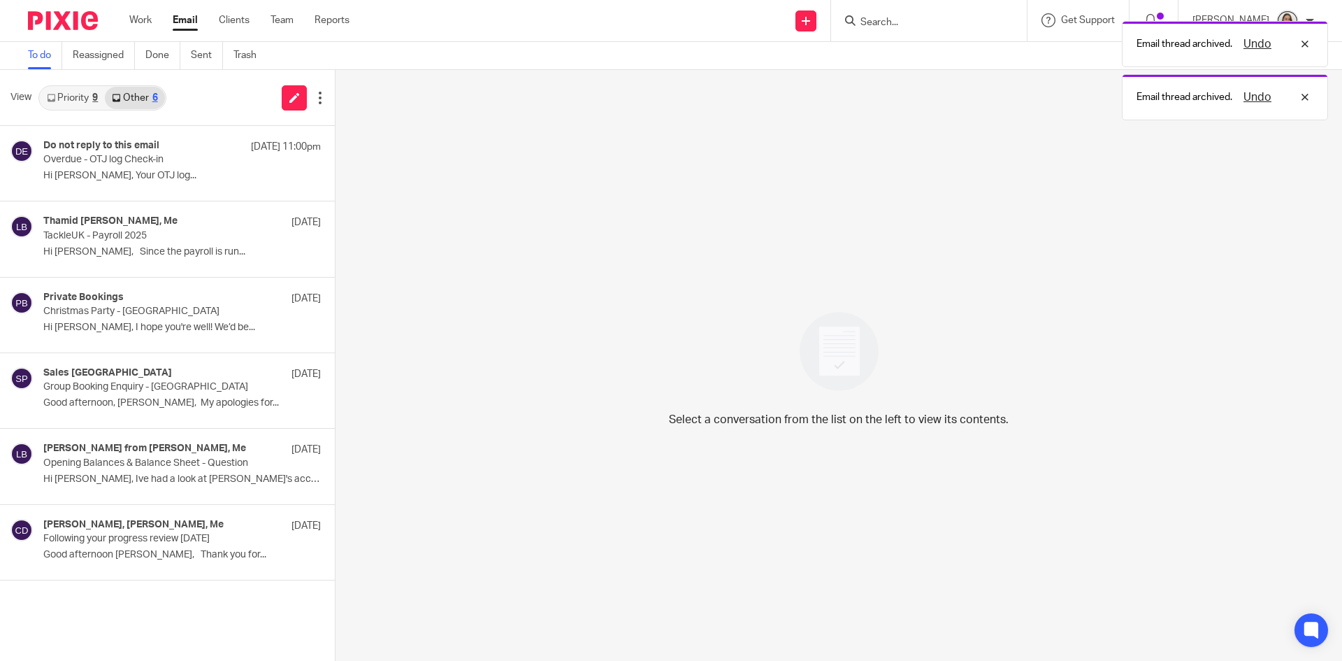
click at [77, 103] on link "Priority 9" at bounding box center [72, 98] width 65 height 22
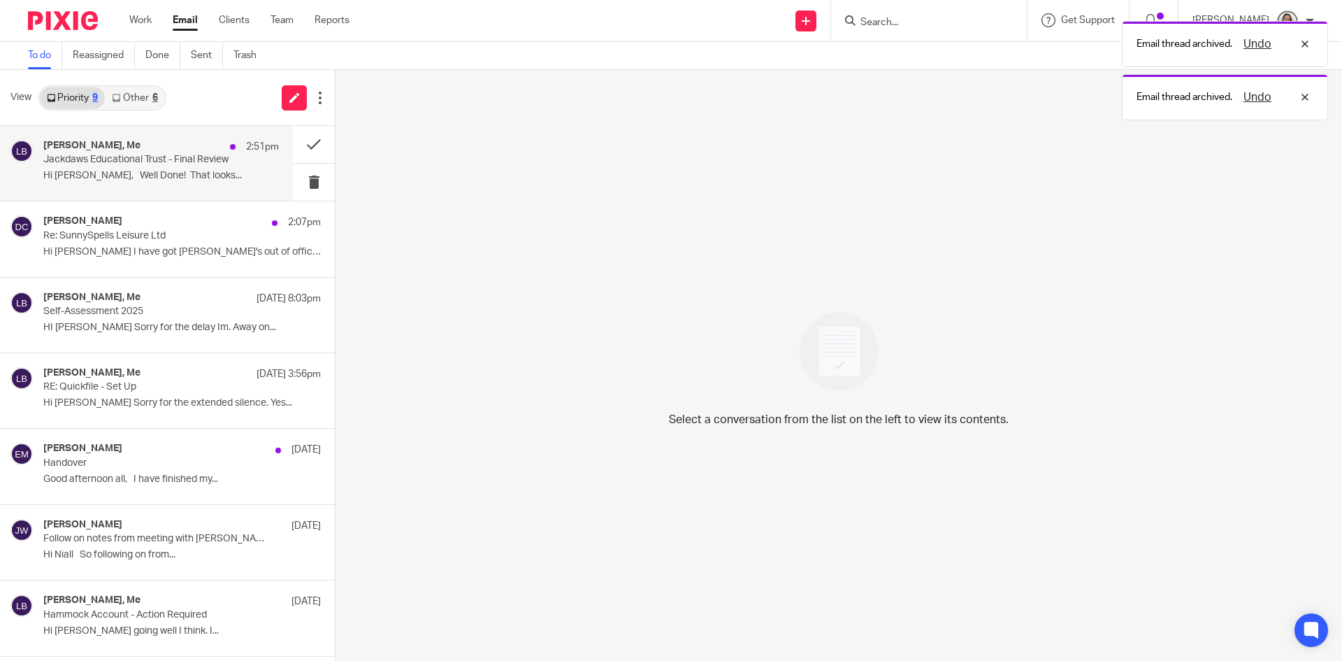
click at [161, 164] on p "Jackdaws Educational Trust - Final Review" at bounding box center [137, 160] width 189 height 12
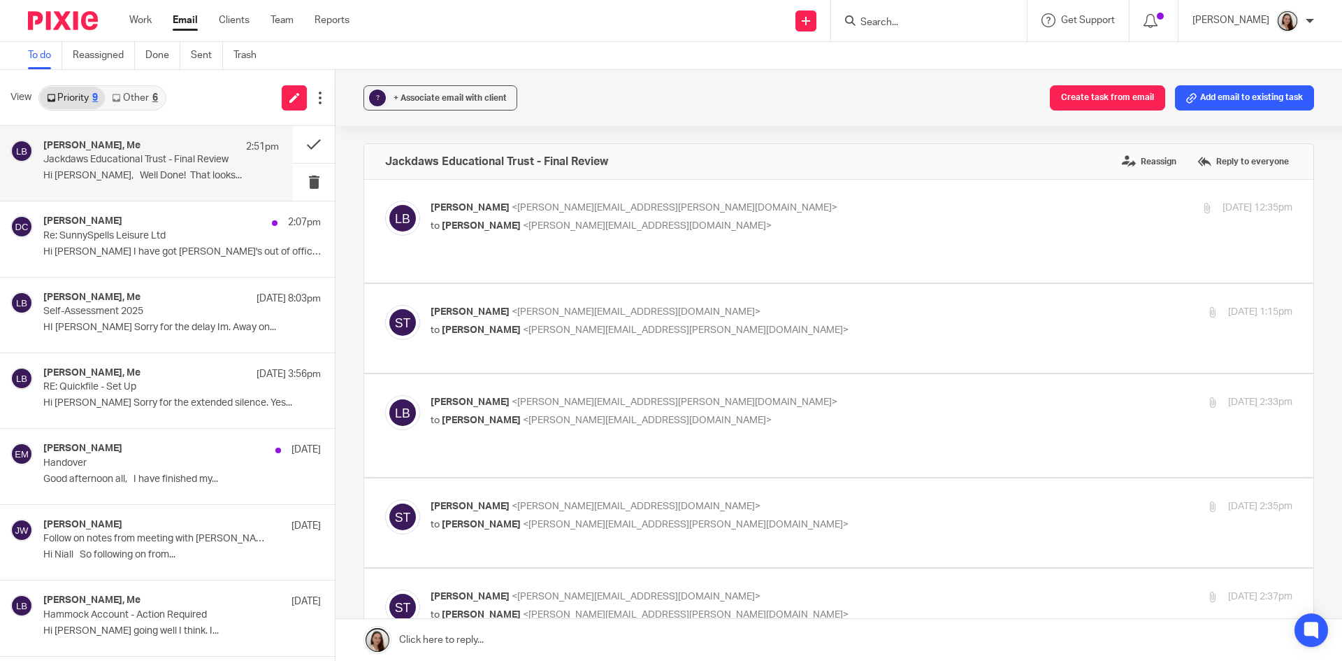
click at [664, 229] on p "to Sarah Tram <sarahtram@probusinessuk.com>" at bounding box center [718, 226] width 575 height 15
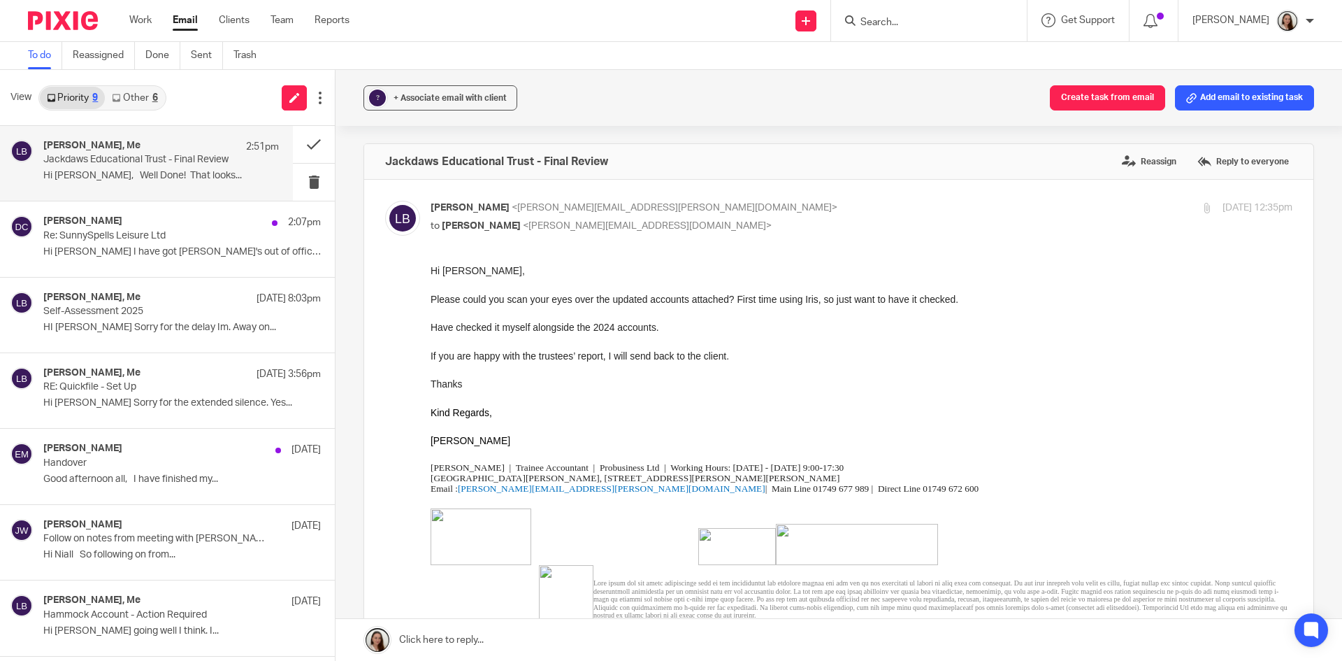
click at [651, 226] on p "to Sarah Tram <sarahtram@probusinessuk.com>" at bounding box center [718, 226] width 575 height 15
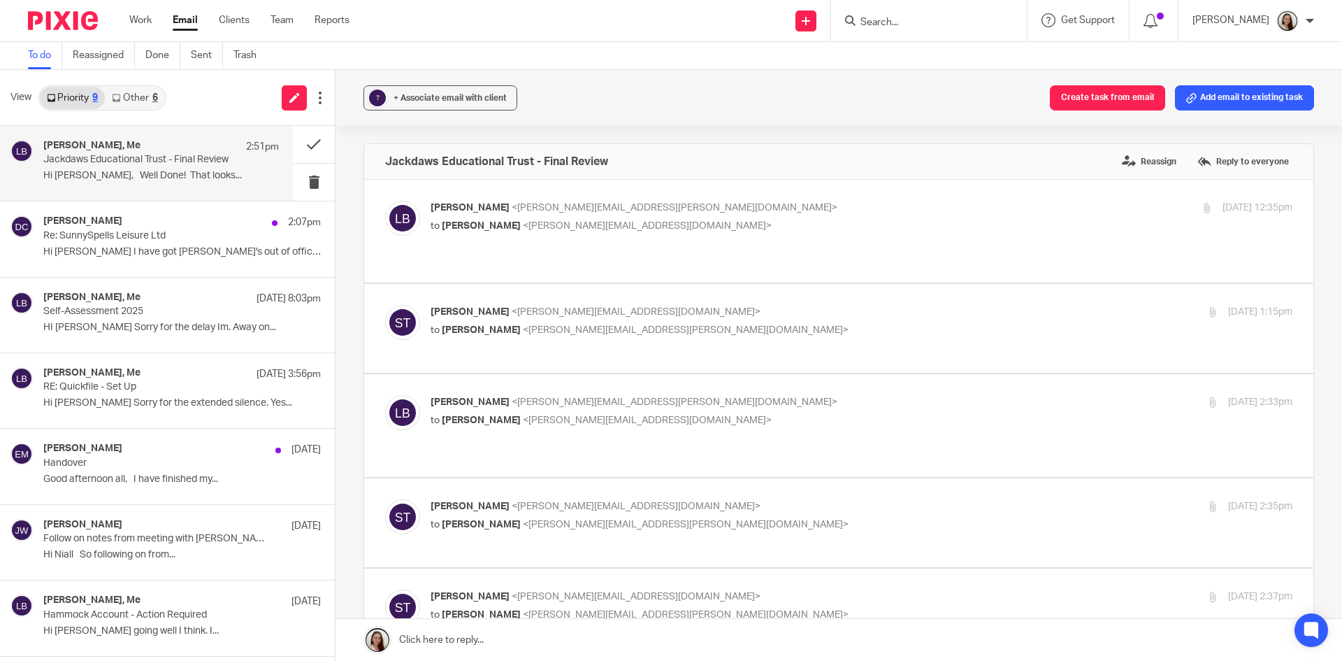
click at [748, 208] on p "Lory Baker <lory.baker@probusinessuk.com>" at bounding box center [718, 208] width 575 height 15
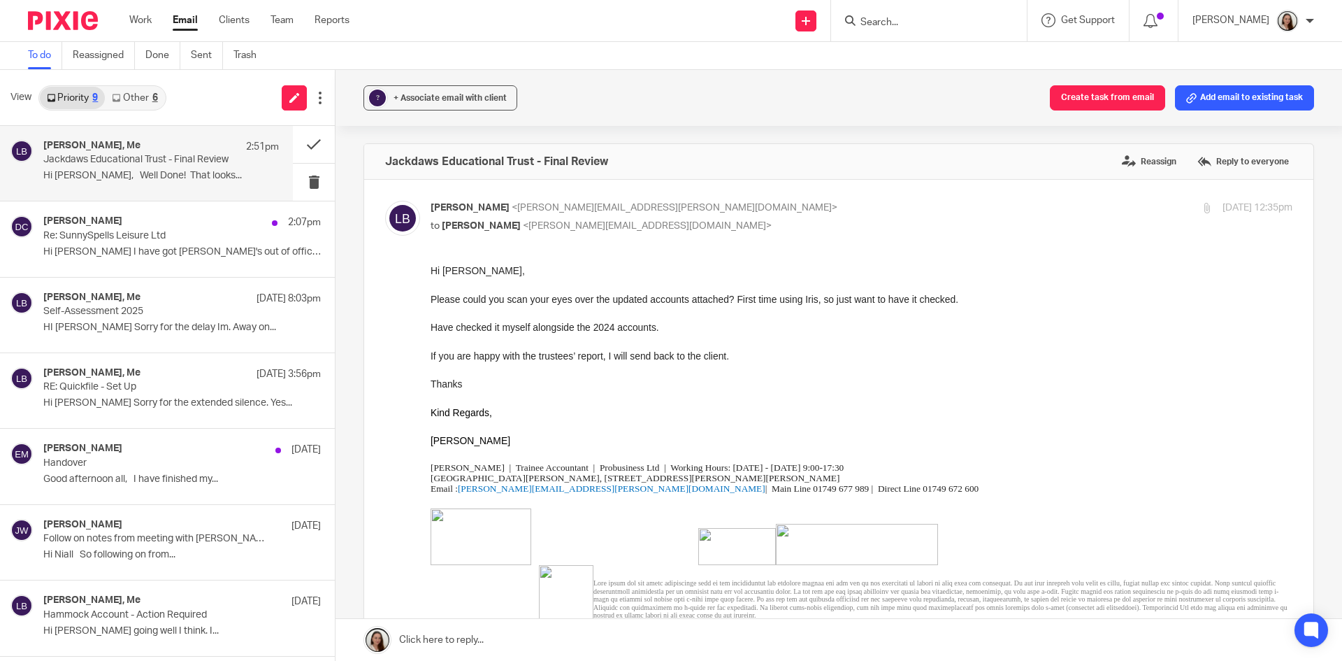
click at [748, 217] on div "Lory Baker <lory.baker@probusinessuk.com> to Sarah Tram <sarahtram@probusinessu…" at bounding box center [718, 217] width 575 height 32
checkbox input "false"
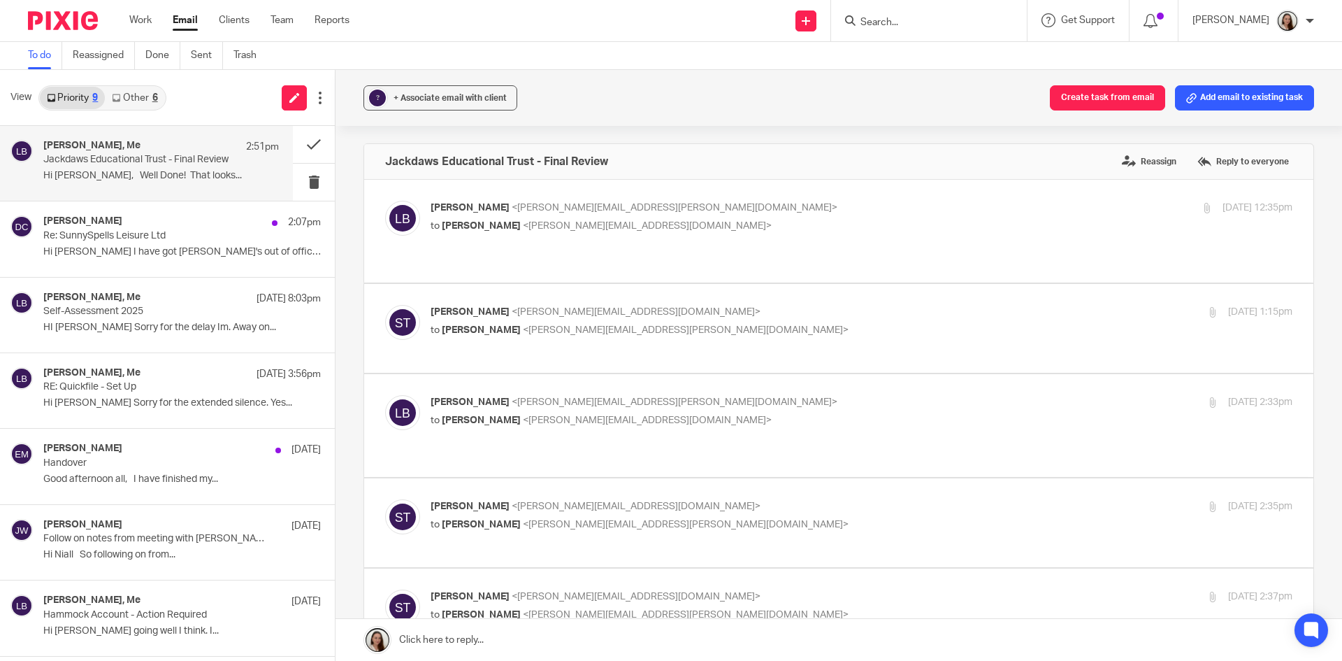
click at [729, 305] on p "Sarah Tram <sarahtram@probusinessuk.com>" at bounding box center [718, 312] width 575 height 15
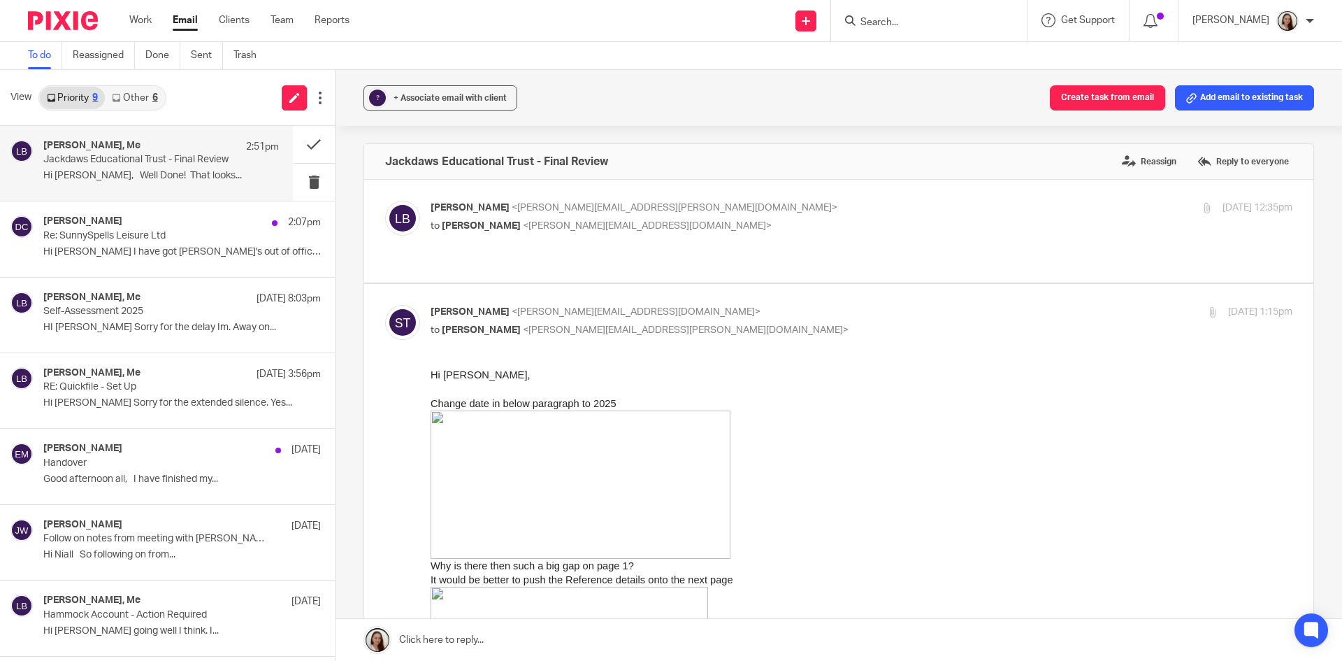
click at [714, 323] on p "to Lory Baker <lory.baker@probusinessuk.com>" at bounding box center [718, 330] width 575 height 15
checkbox input "false"
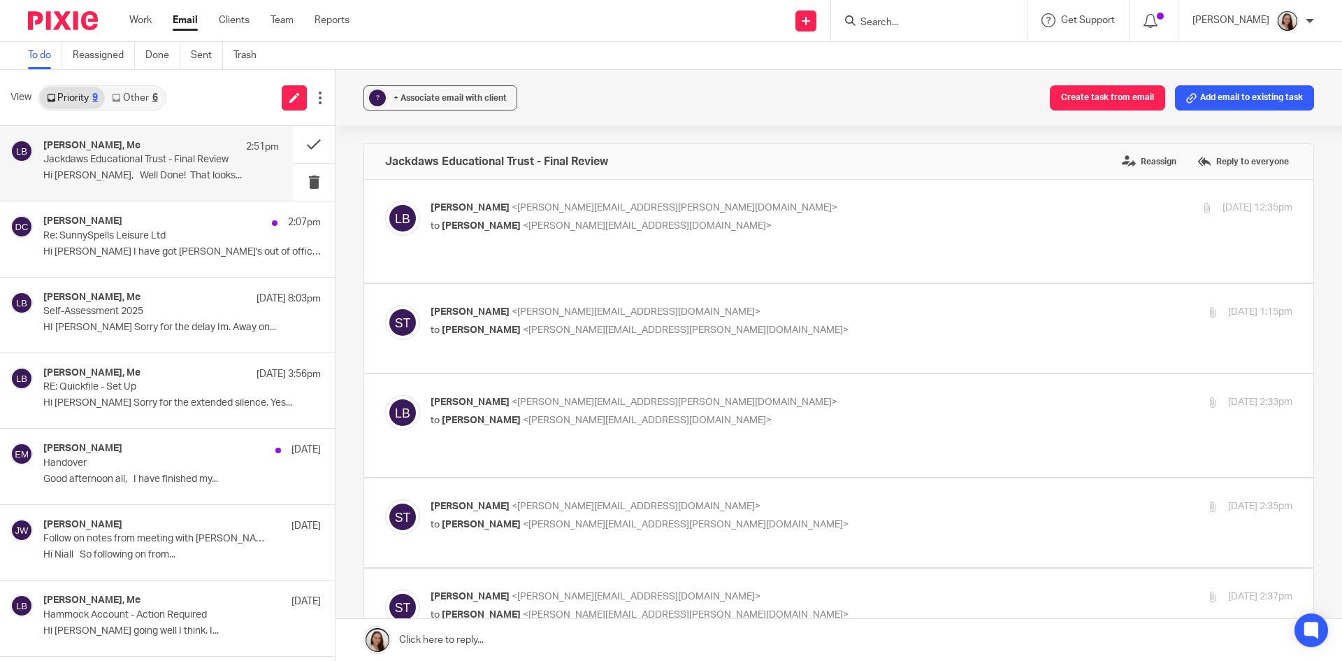
click at [715, 374] on label at bounding box center [838, 425] width 949 height 103
click at [385, 394] on input "checkbox" at bounding box center [384, 394] width 1 height 1
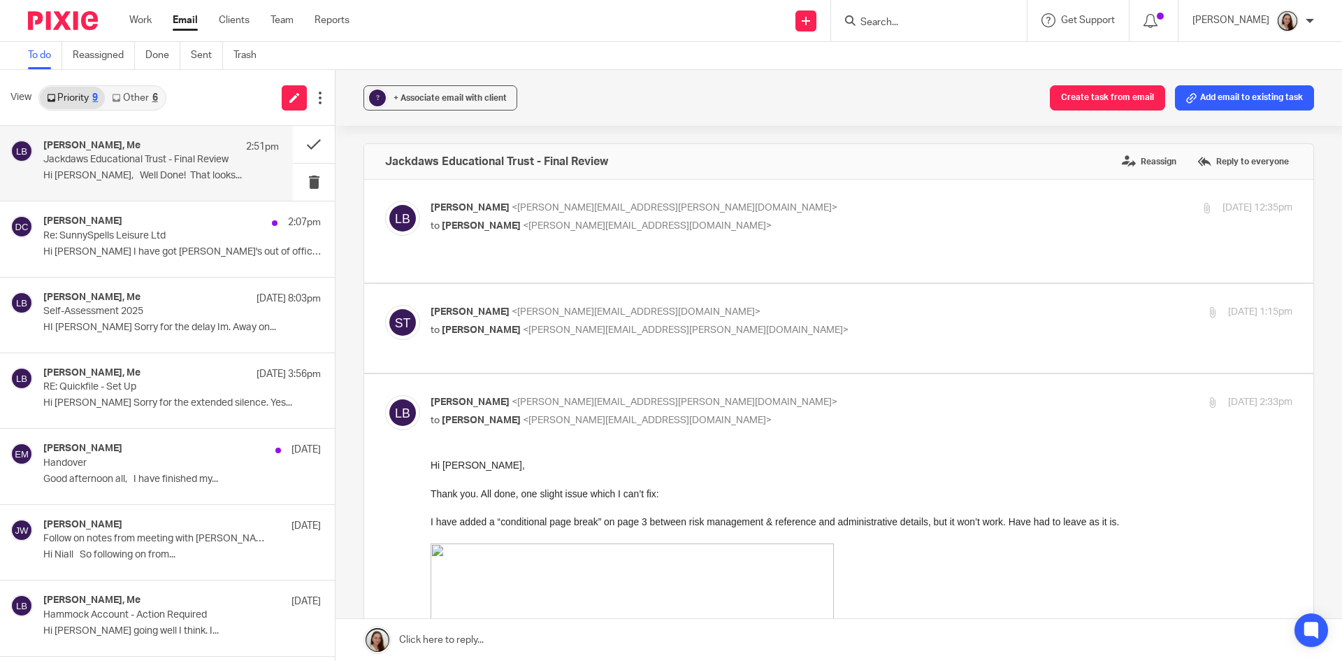
click at [707, 395] on div "Lory Baker <lory.baker@probusinessuk.com> to Sarah Tram <sarahtram@probusinessu…" at bounding box center [862, 412] width 862 height 35
checkbox input "false"
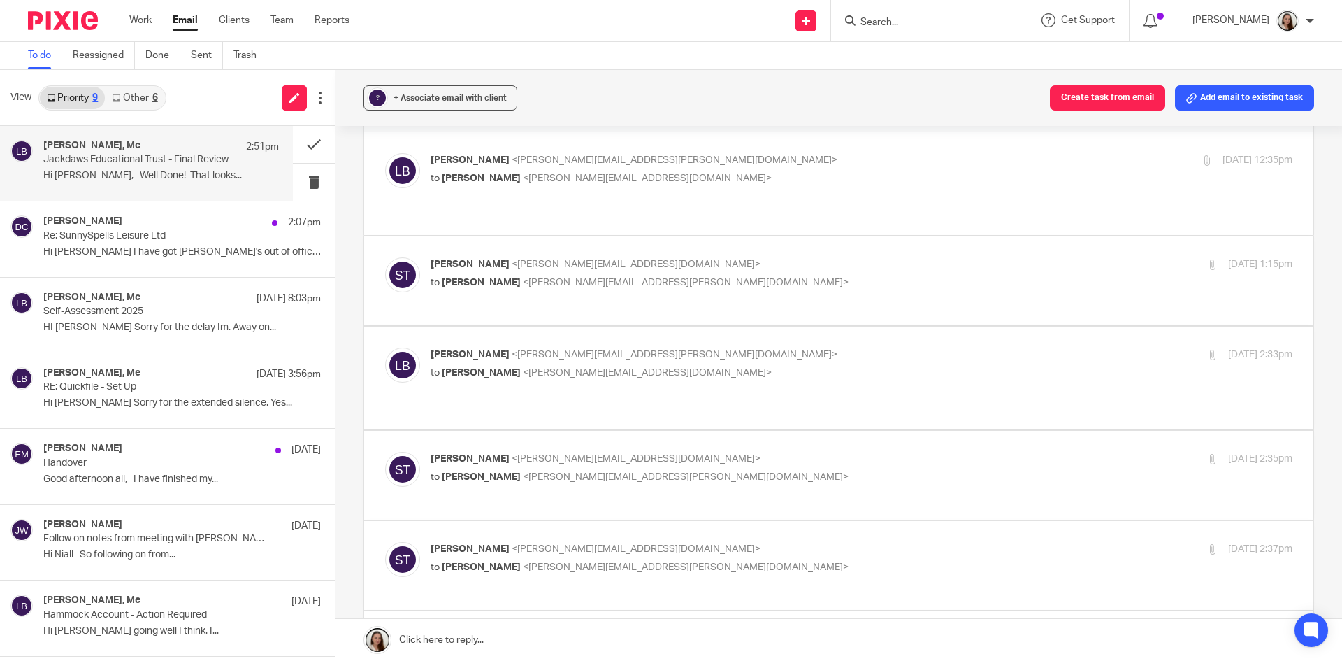
scroll to position [70, 0]
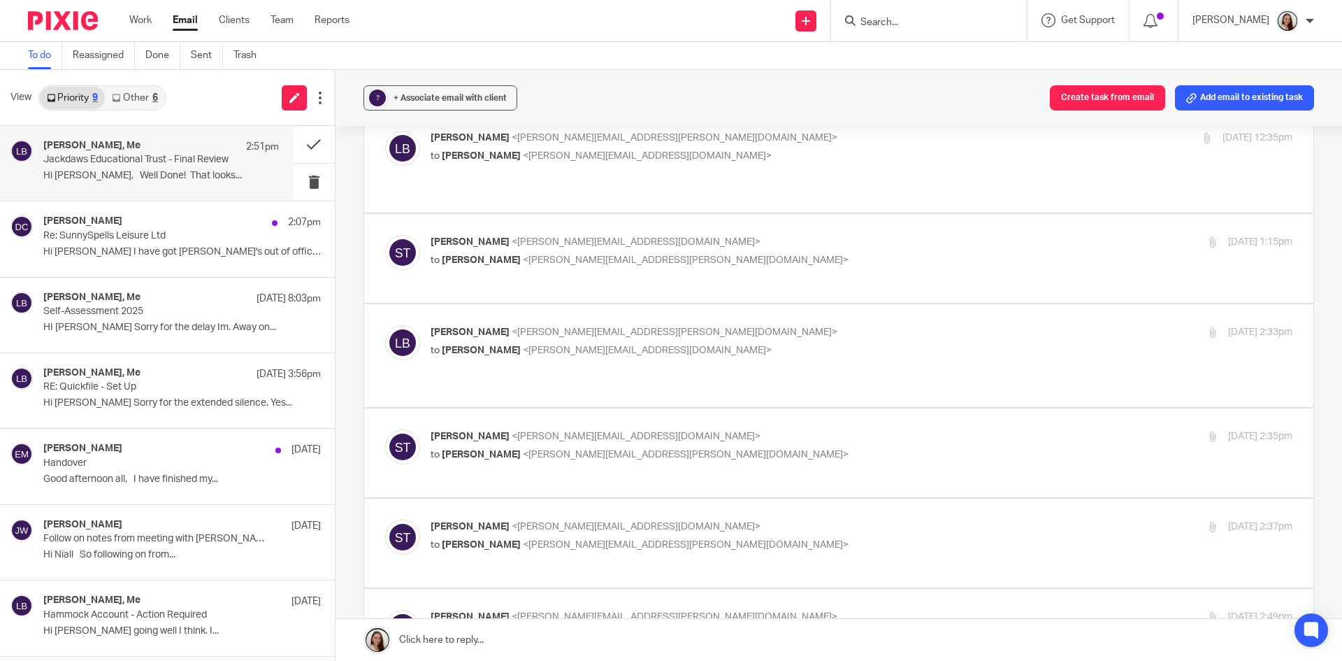
click at [709, 447] on p "to Lory Baker <lory.baker@probusinessuk.com>" at bounding box center [718, 454] width 575 height 15
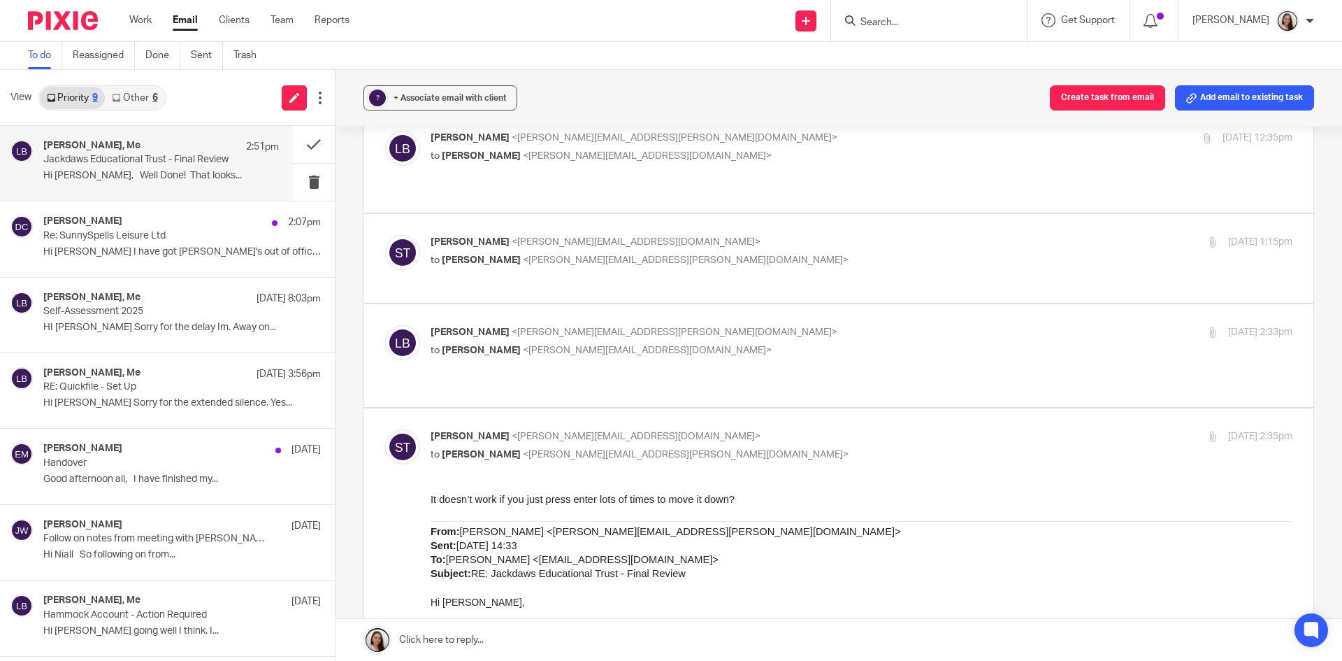
scroll to position [0, 0]
click at [710, 447] on p "to Lory Baker <lory.baker@probusinessuk.com>" at bounding box center [718, 454] width 575 height 15
checkbox input "false"
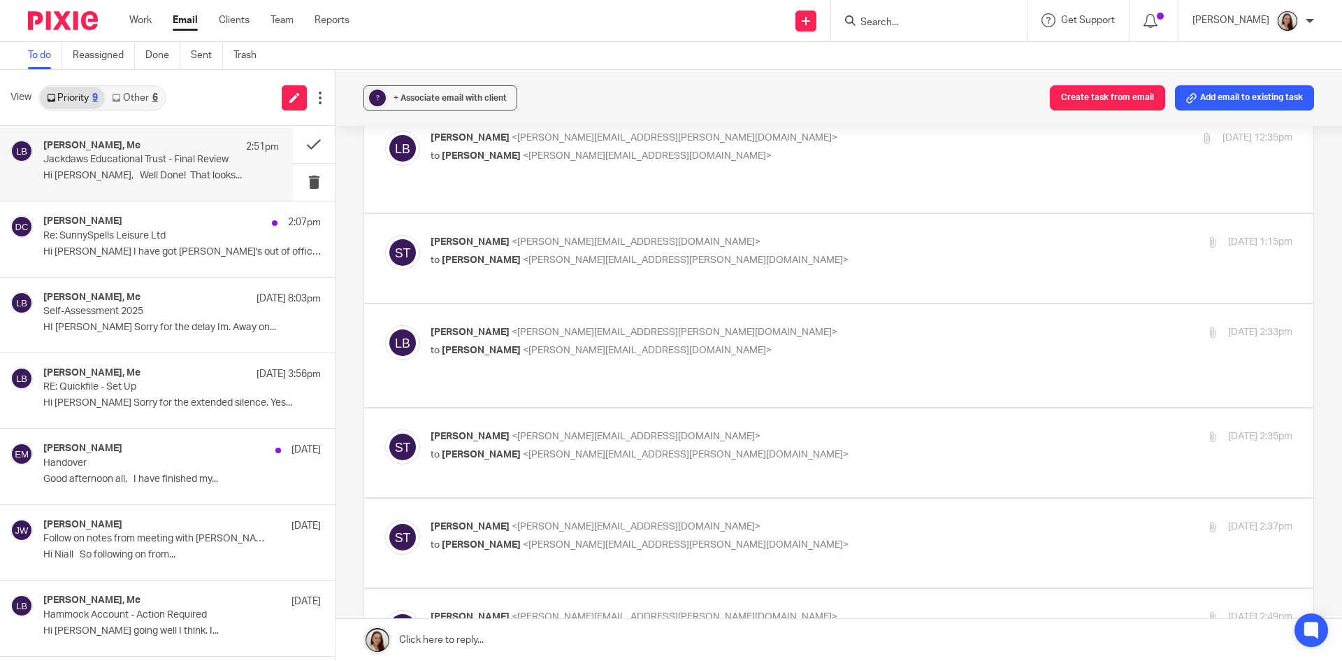
scroll to position [140, 0]
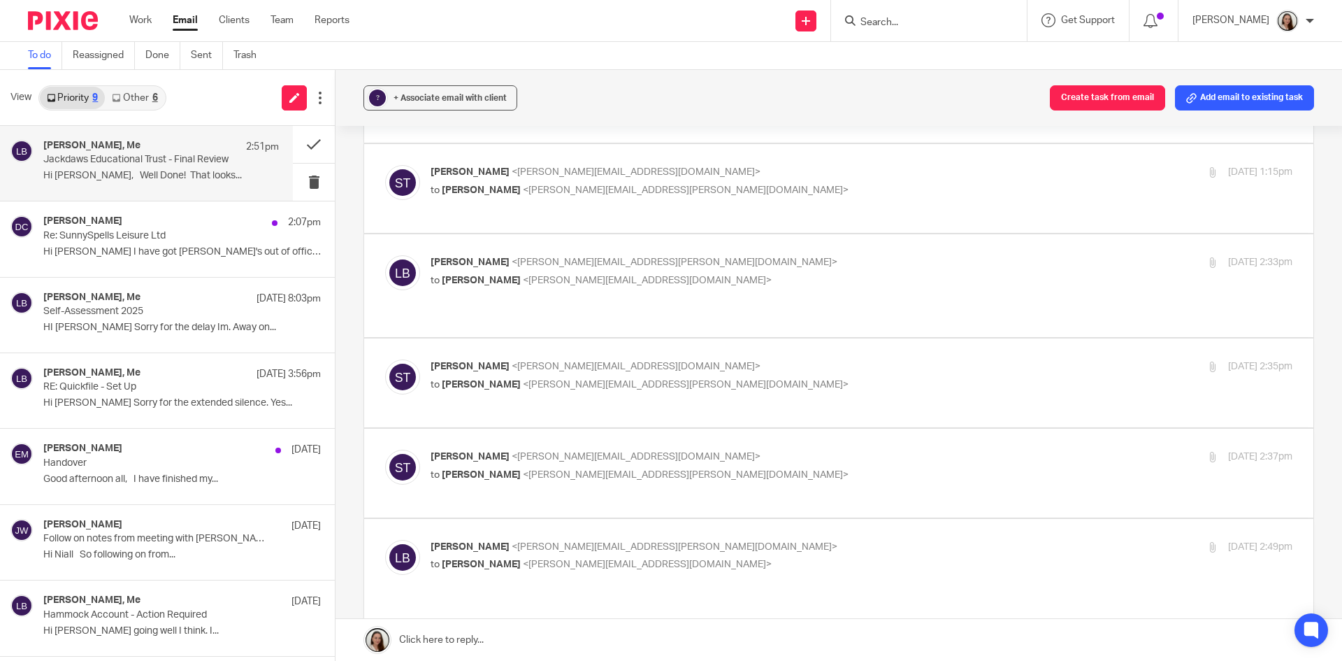
click at [712, 449] on div "Sarah Tram <sarahtram@probusinessuk.com> to Lory Baker <lory.baker@probusinessu…" at bounding box center [718, 465] width 575 height 32
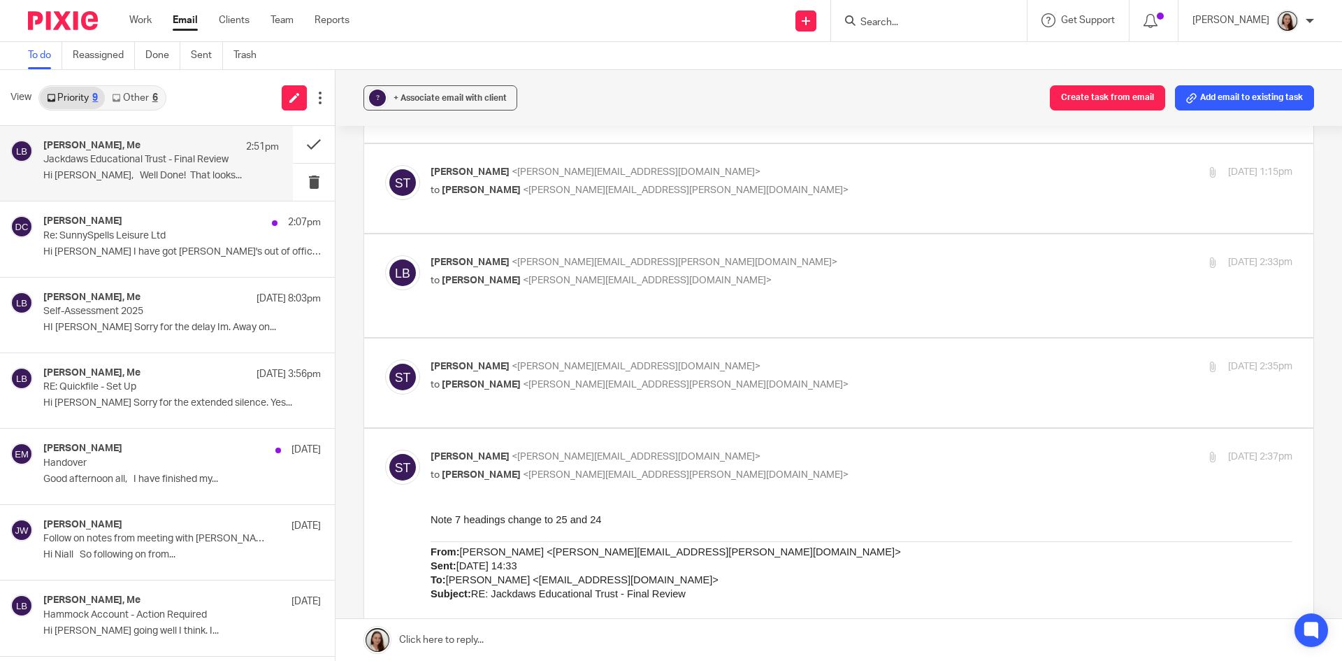
scroll to position [0, 0]
click at [712, 449] on div "Sarah Tram <sarahtram@probusinessuk.com> to Lory Baker <lory.baker@probusinessu…" at bounding box center [718, 465] width 575 height 32
checkbox input "false"
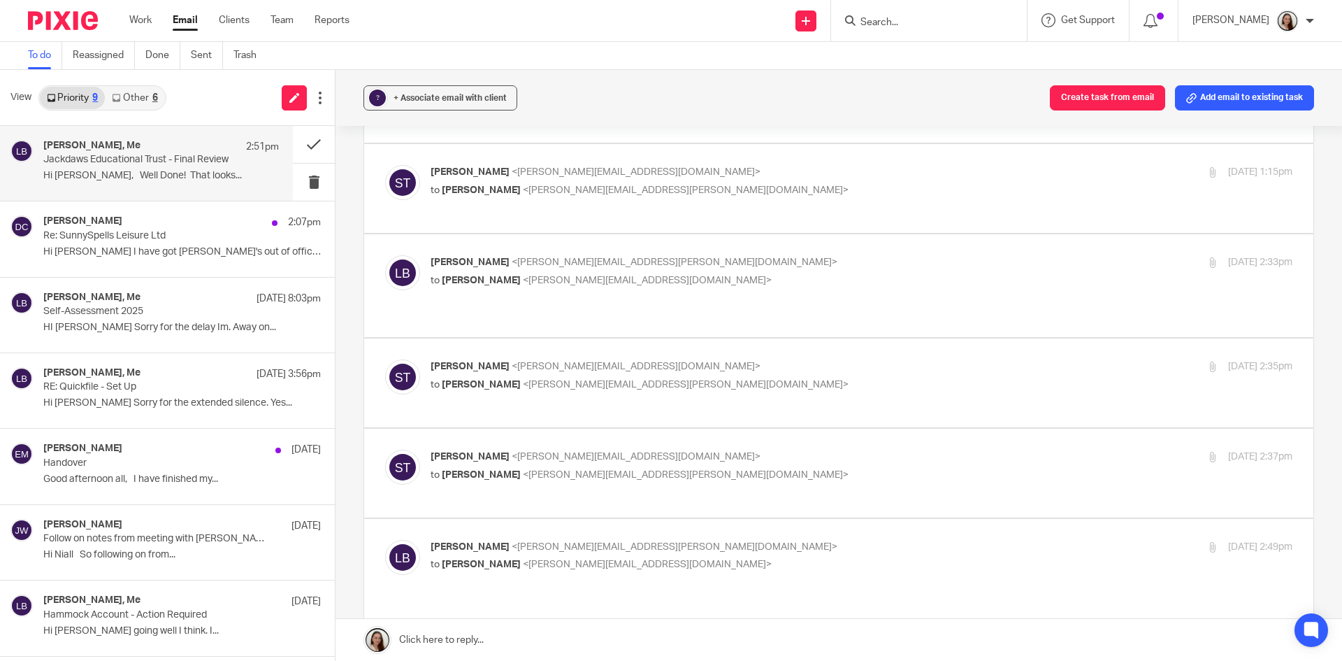
scroll to position [280, 0]
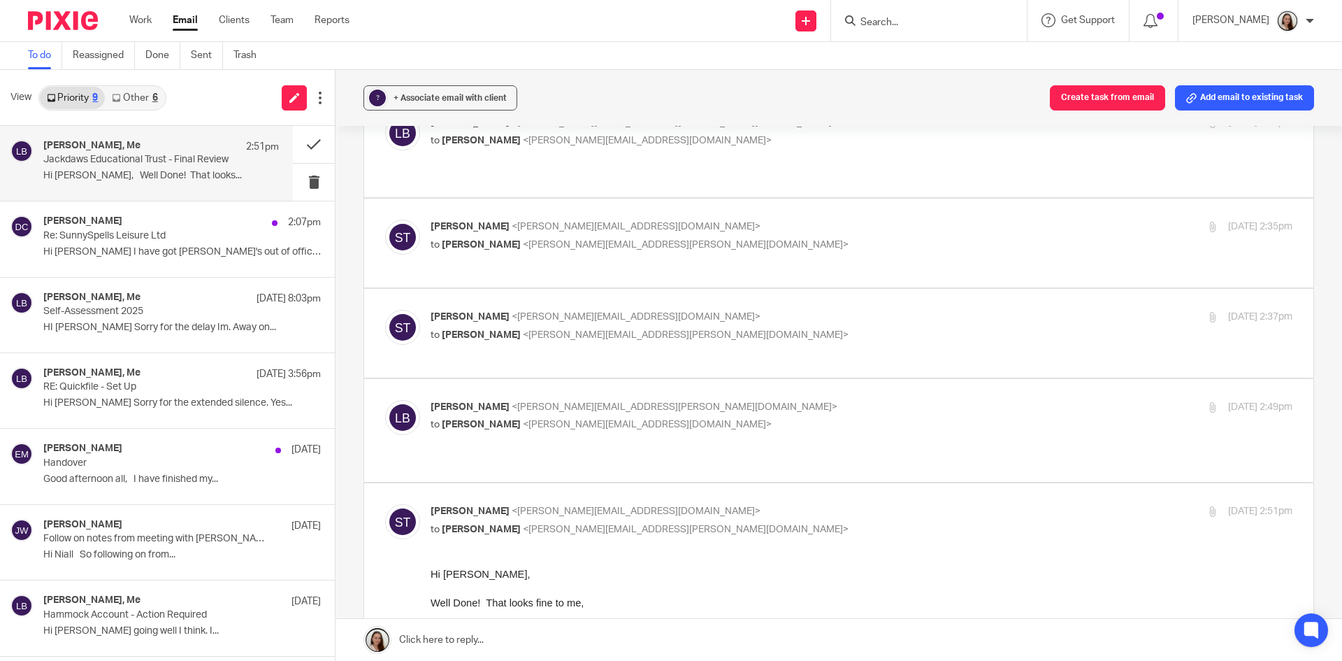
click at [733, 379] on label at bounding box center [838, 430] width 949 height 103
click at [385, 399] on input "checkbox" at bounding box center [384, 399] width 1 height 1
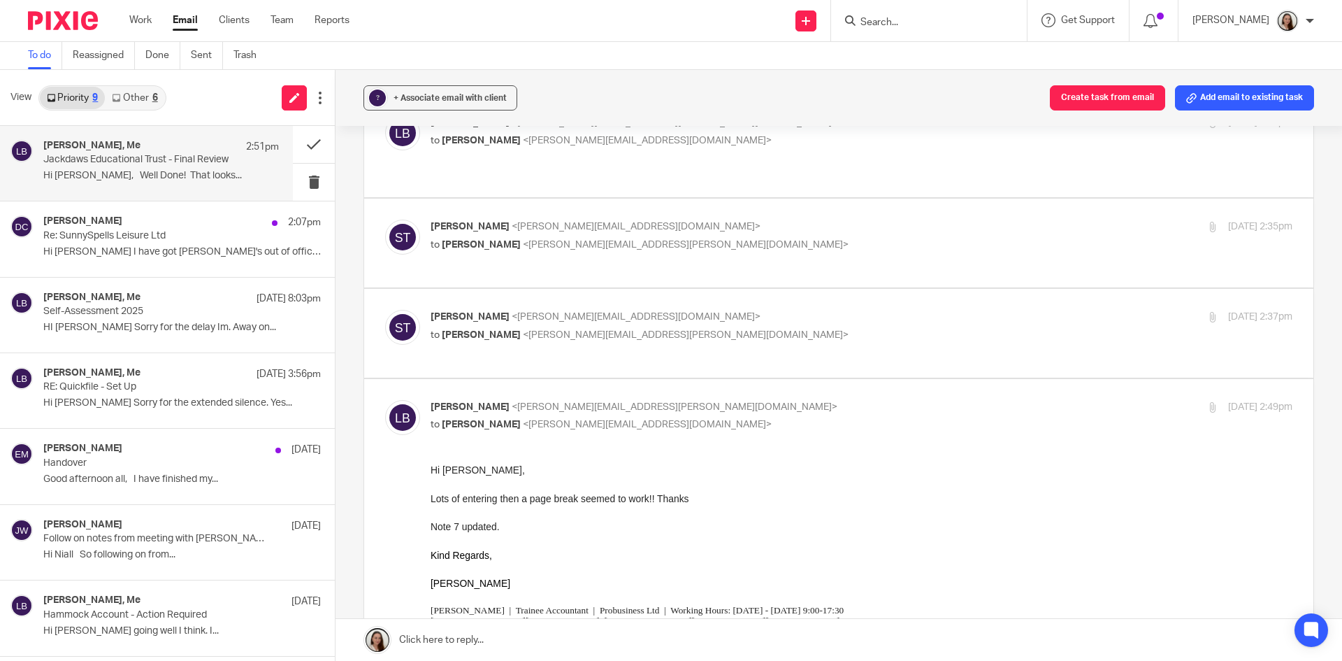
scroll to position [0, 0]
click at [732, 417] on p "to Sarah Tram <sarahtram@probusinessuk.com>" at bounding box center [718, 424] width 575 height 15
checkbox input "false"
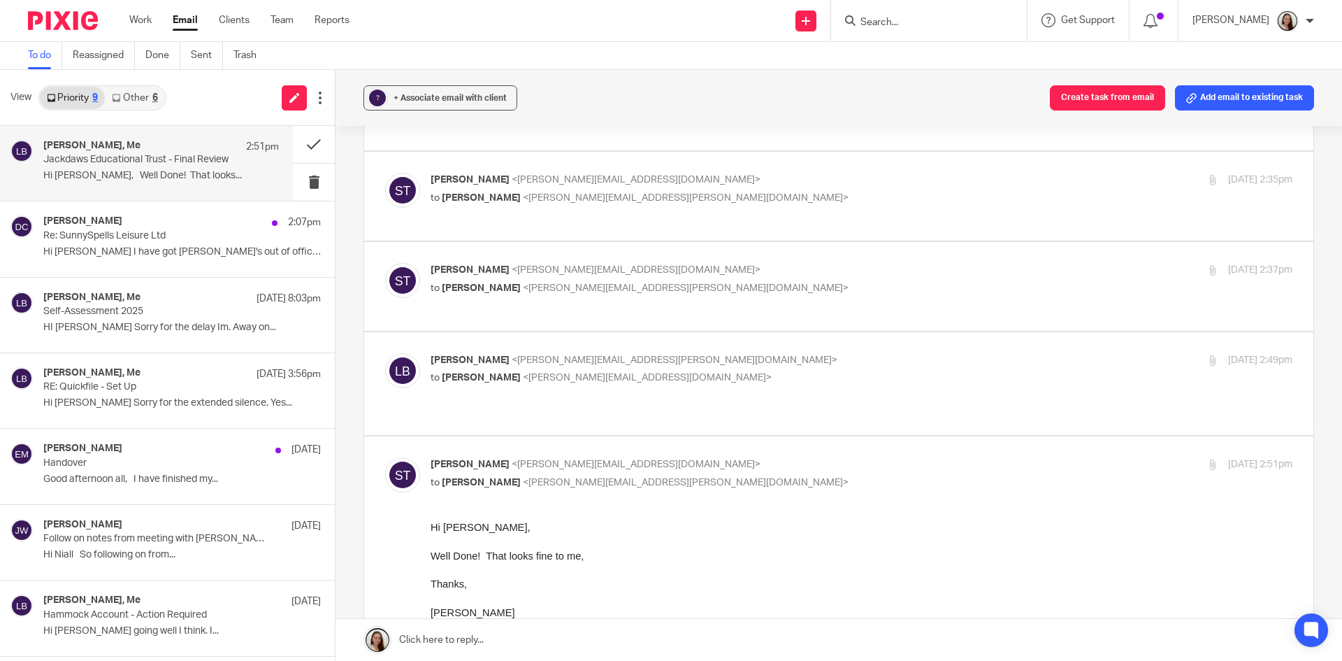
scroll to position [349, 0]
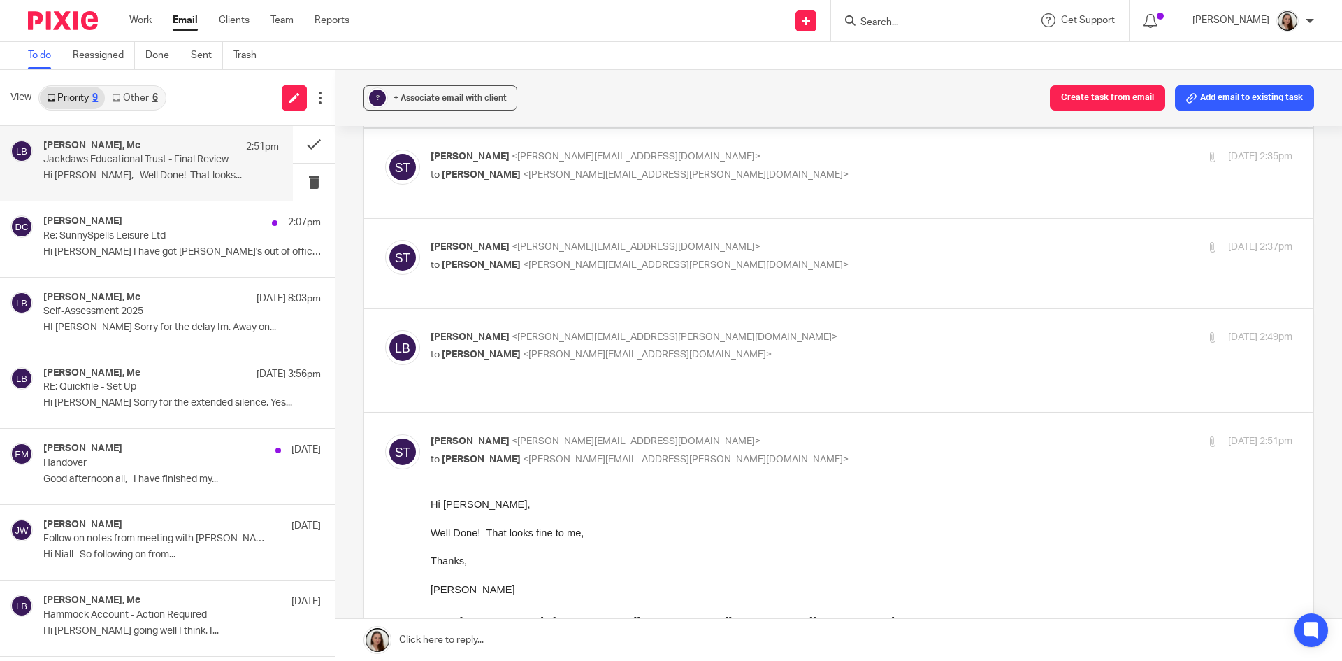
click at [732, 452] on p "to Lory Baker <lory.baker@probusinessuk.com>" at bounding box center [718, 459] width 575 height 15
checkbox input "false"
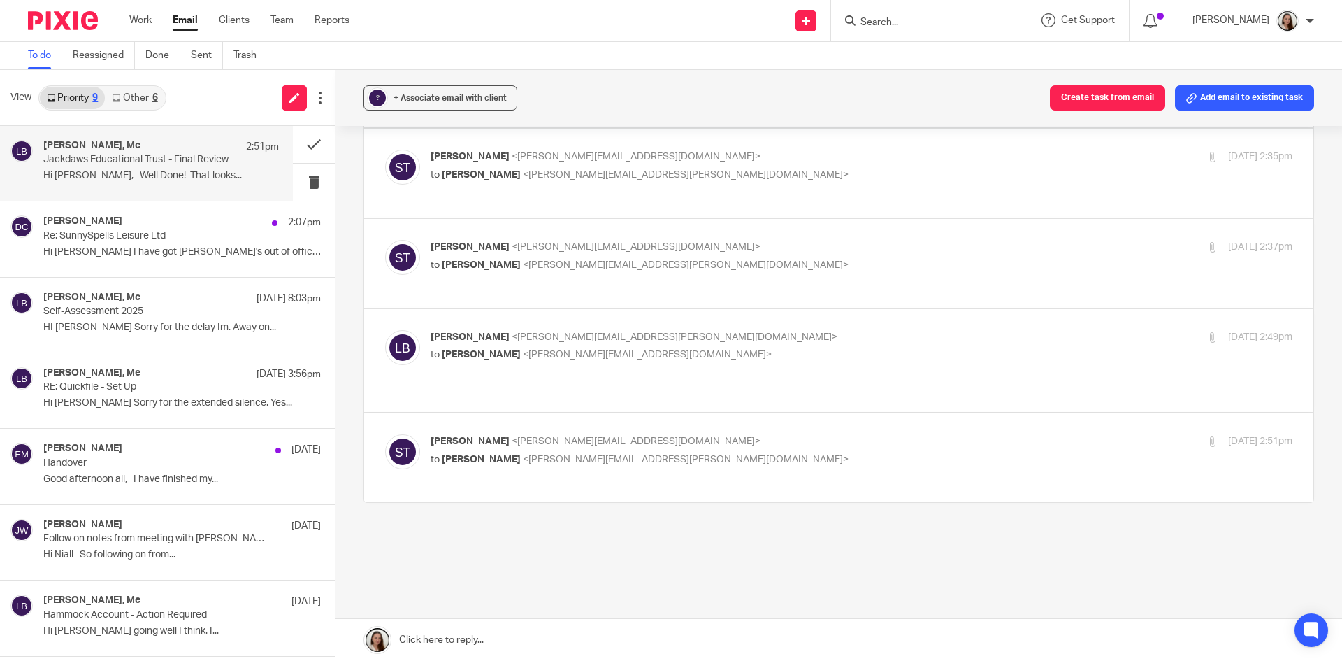
scroll to position [248, 0]
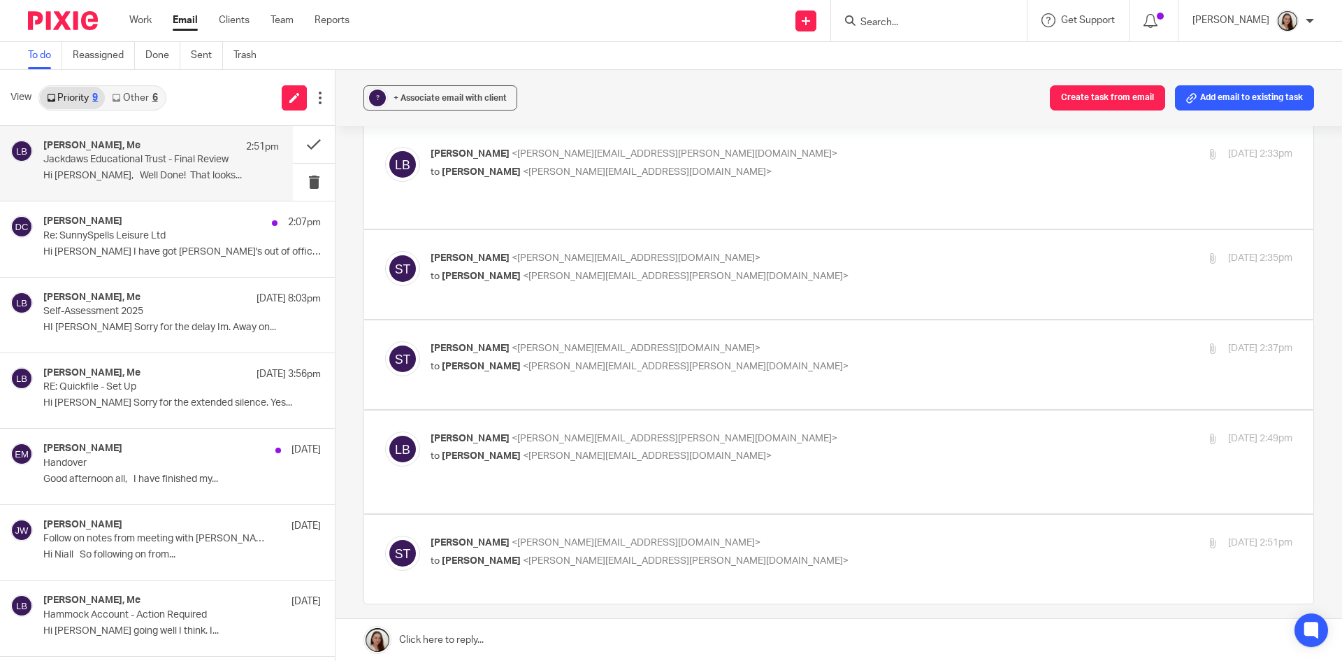
click at [234, 159] on div "Sarah Tram, Me 2:51pm Jackdaws Educational Trust - Final Review Hi Lory, Well D…" at bounding box center [161, 163] width 236 height 47
click at [310, 142] on button at bounding box center [314, 144] width 42 height 37
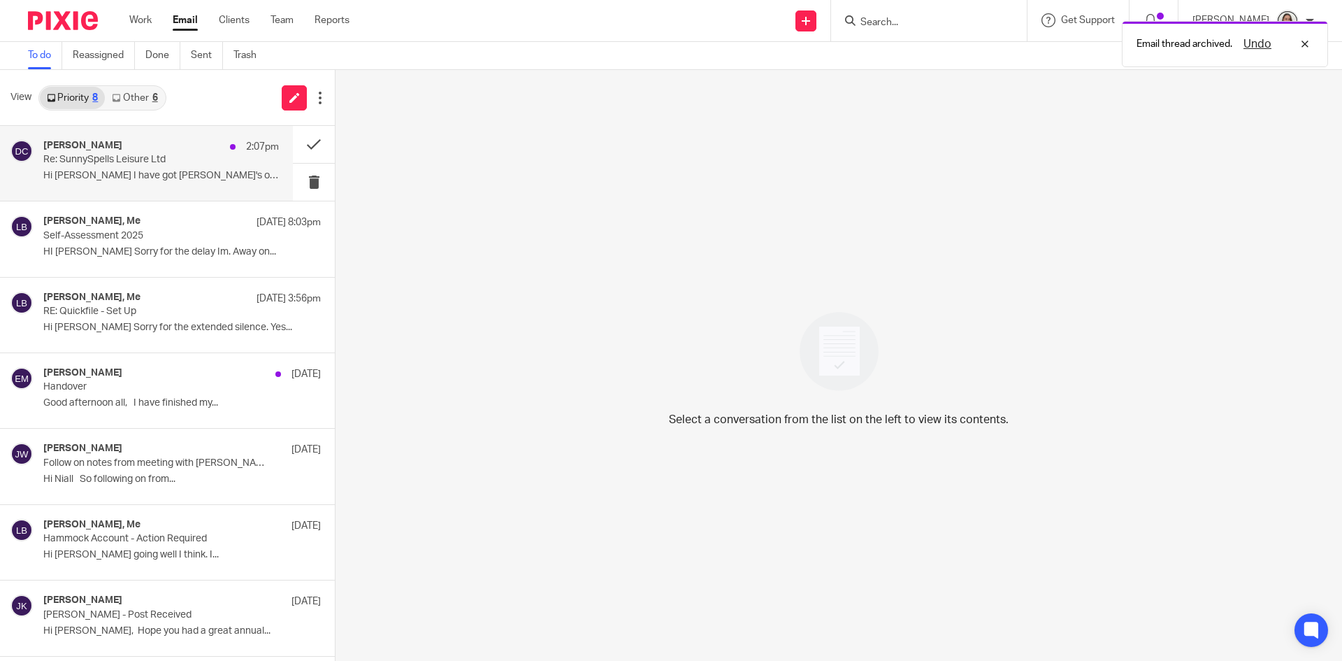
click at [114, 157] on p "Re: SunnySpells Leisure Ltd" at bounding box center [137, 160] width 189 height 12
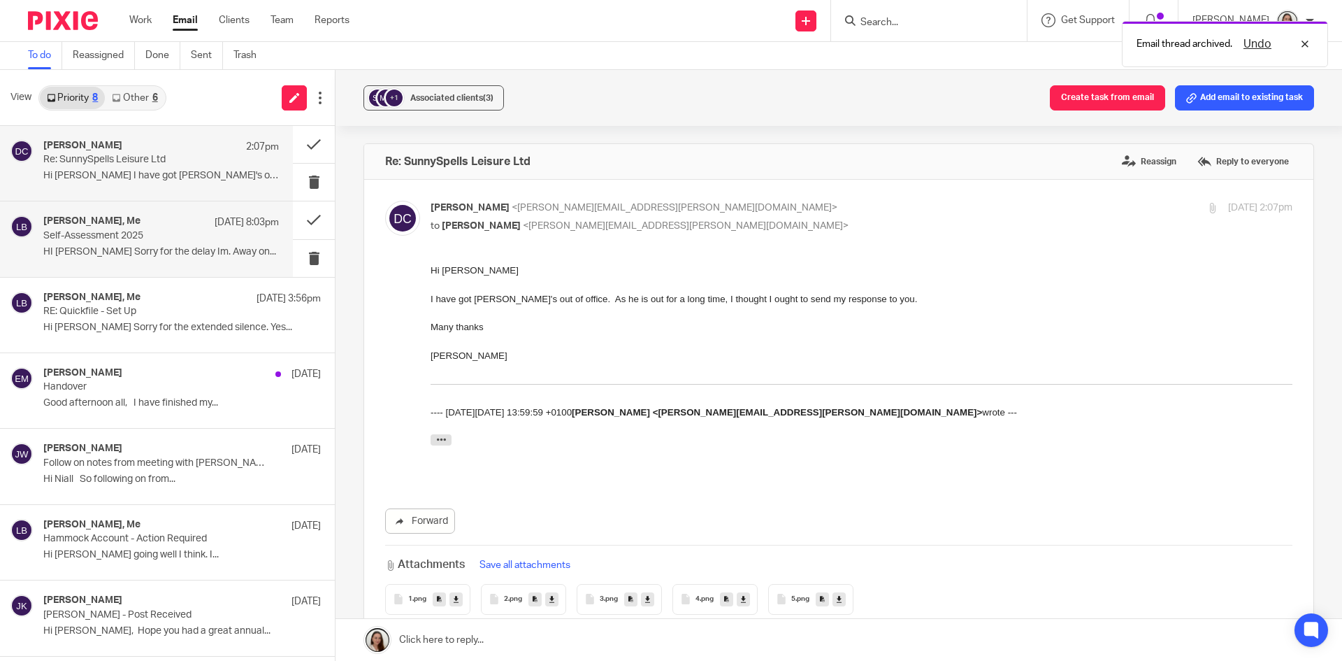
scroll to position [0, 0]
drag, startPoint x: 628, startPoint y: 109, endPoint x: 617, endPoint y: 106, distance: 11.1
click at [626, 109] on div "+1 Associated clients (3) Create task from email Add email to existing task" at bounding box center [839, 98] width 1007 height 56
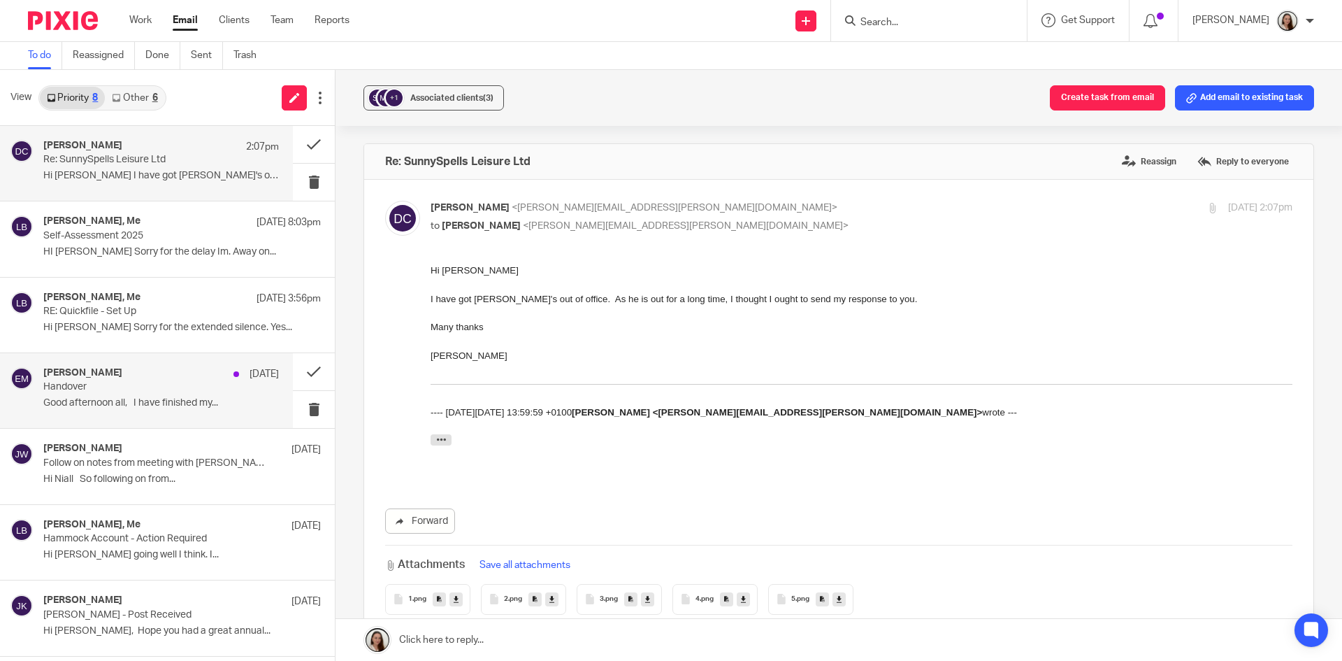
click at [116, 392] on p "Handover" at bounding box center [137, 387] width 189 height 12
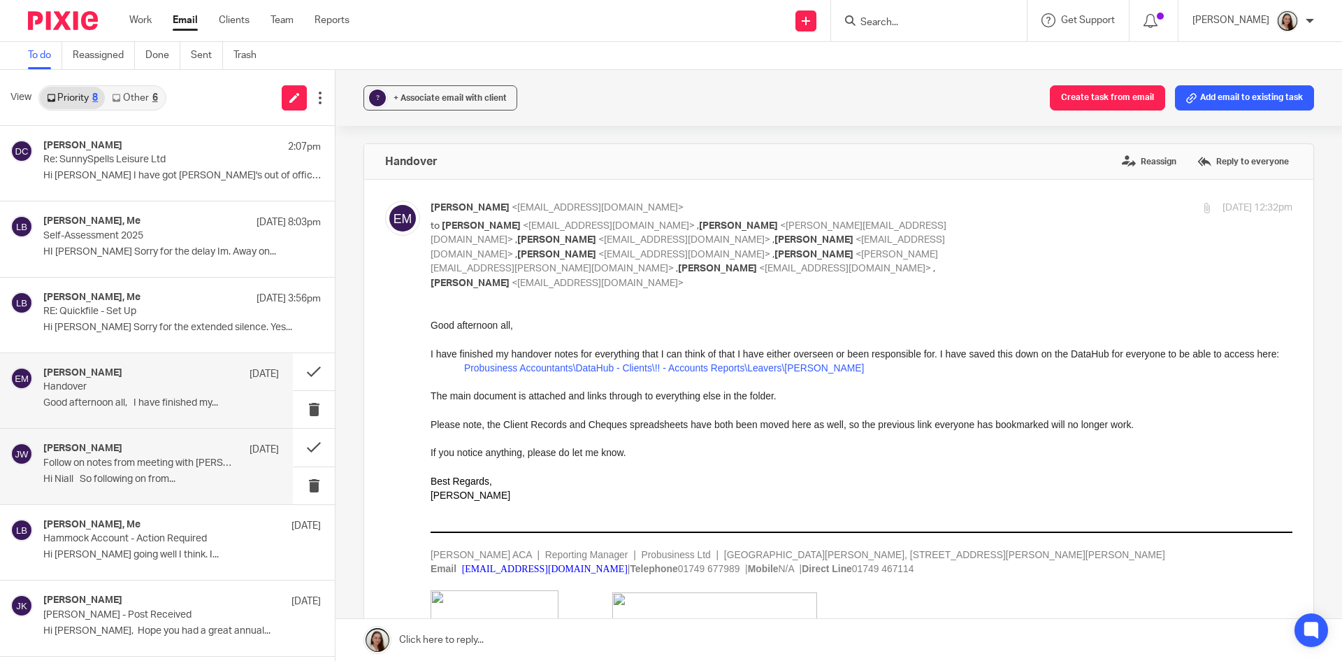
click at [159, 463] on p "Follow on notes from meeting with Emily" at bounding box center [137, 463] width 189 height 12
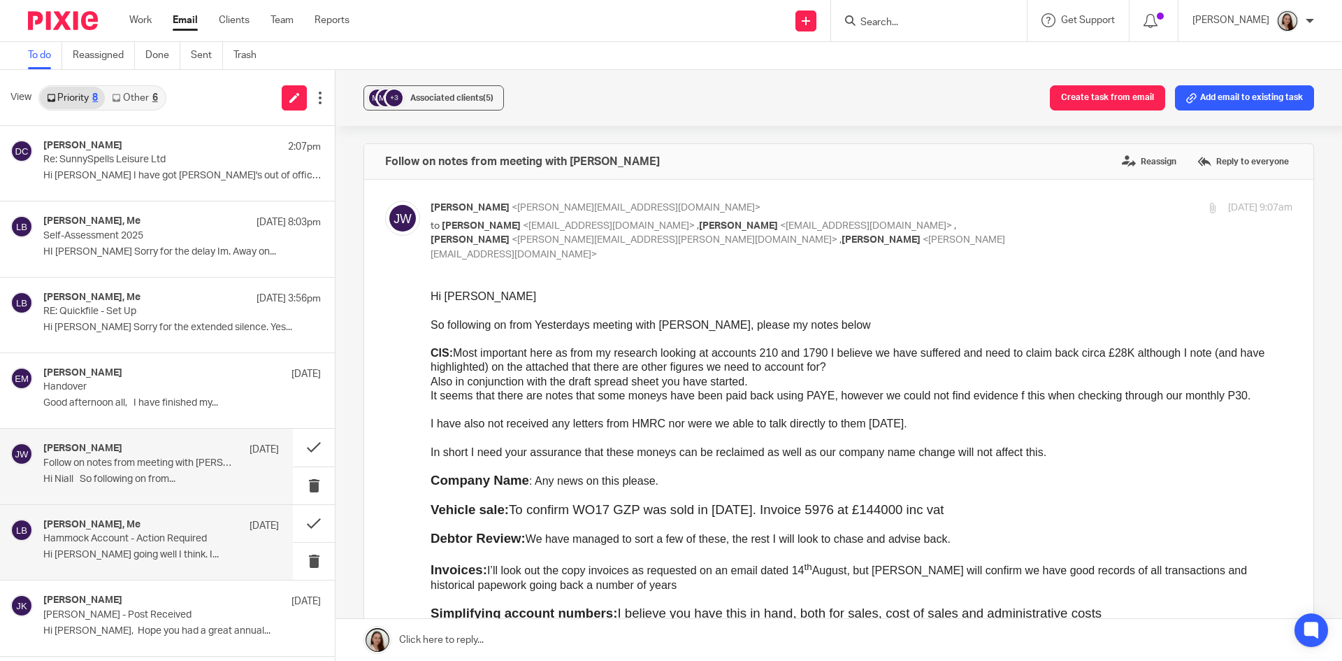
click at [140, 531] on div "Sandi Leach, Me 9 Sep" at bounding box center [161, 526] width 236 height 14
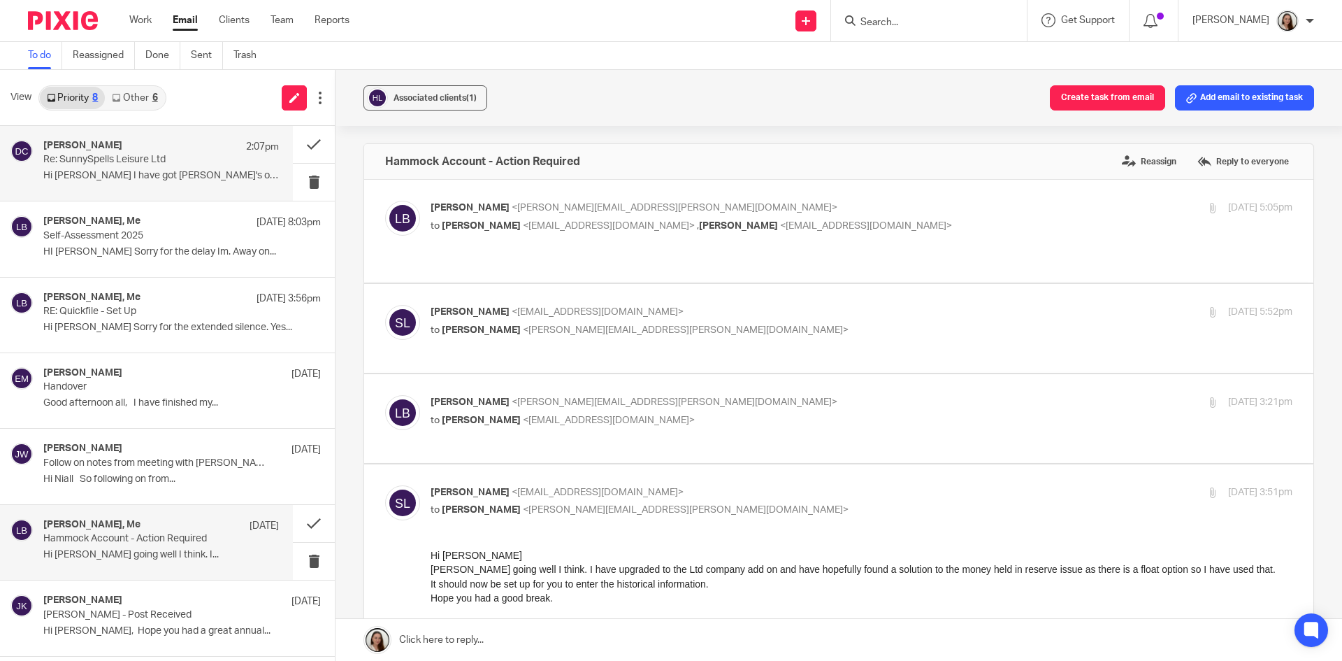
click at [139, 170] on p "Hi Lory I have got Nas's out of office...." at bounding box center [161, 176] width 236 height 12
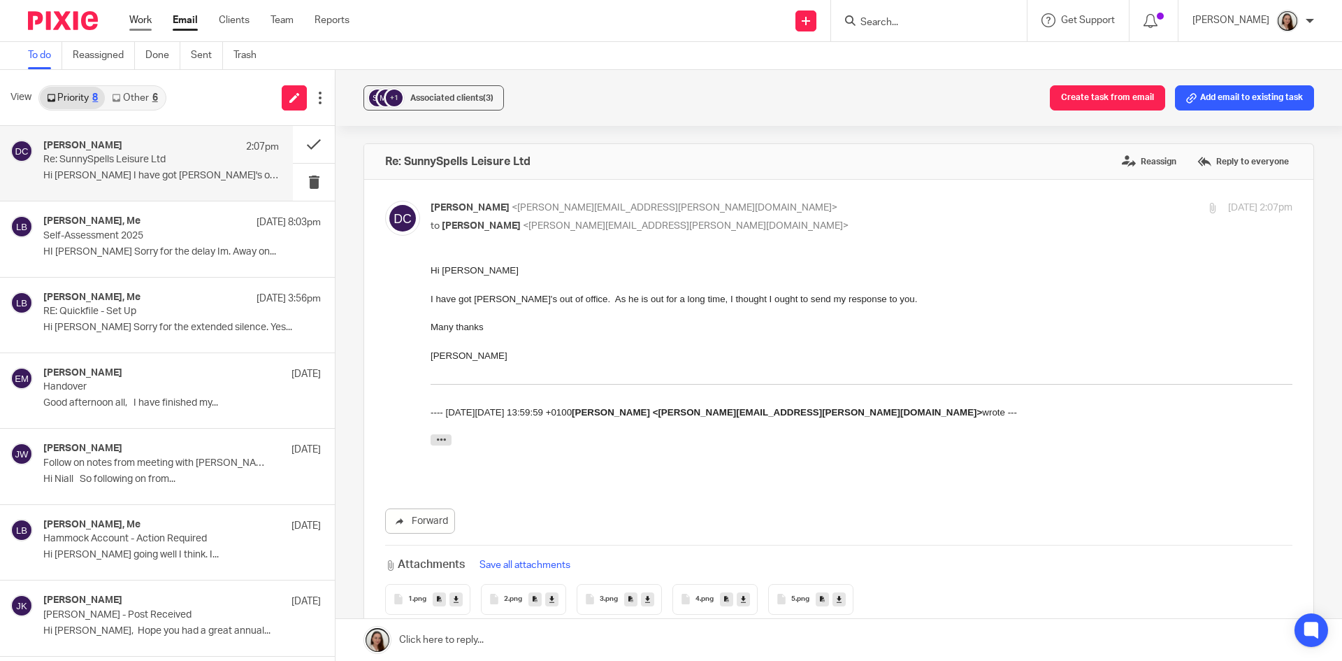
click at [147, 21] on link "Work" at bounding box center [140, 20] width 22 height 14
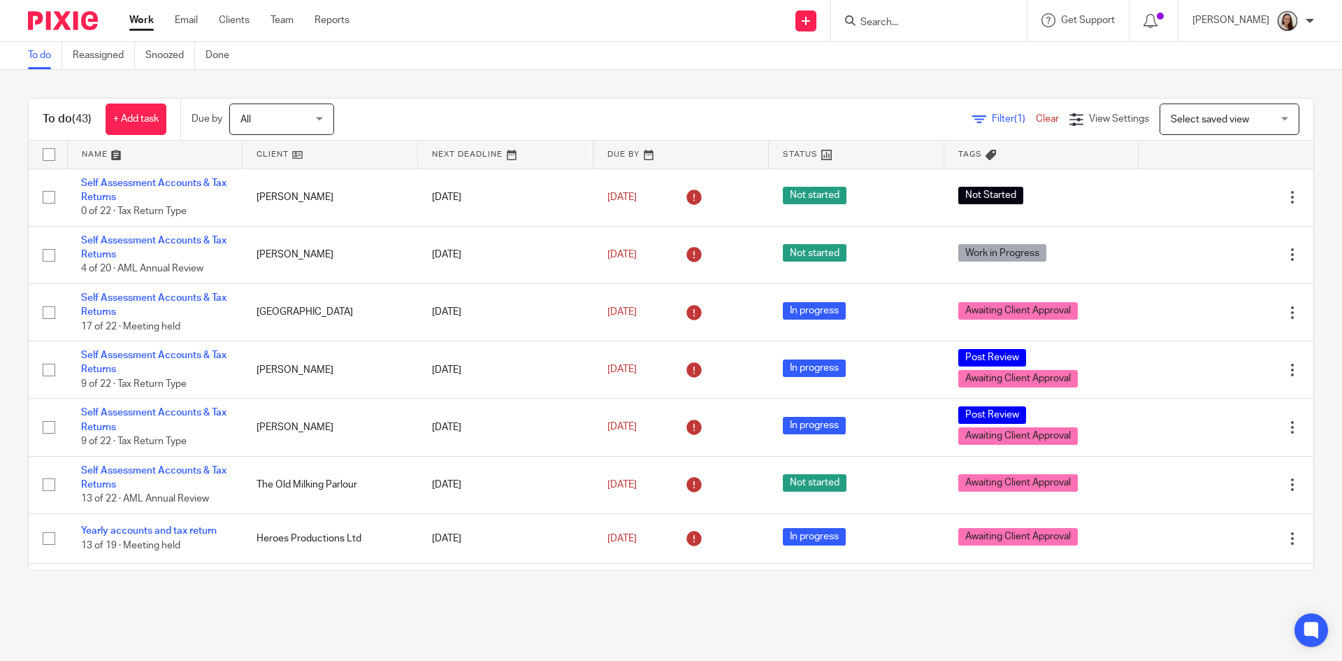
click at [954, 17] on input "Search" at bounding box center [922, 23] width 126 height 13
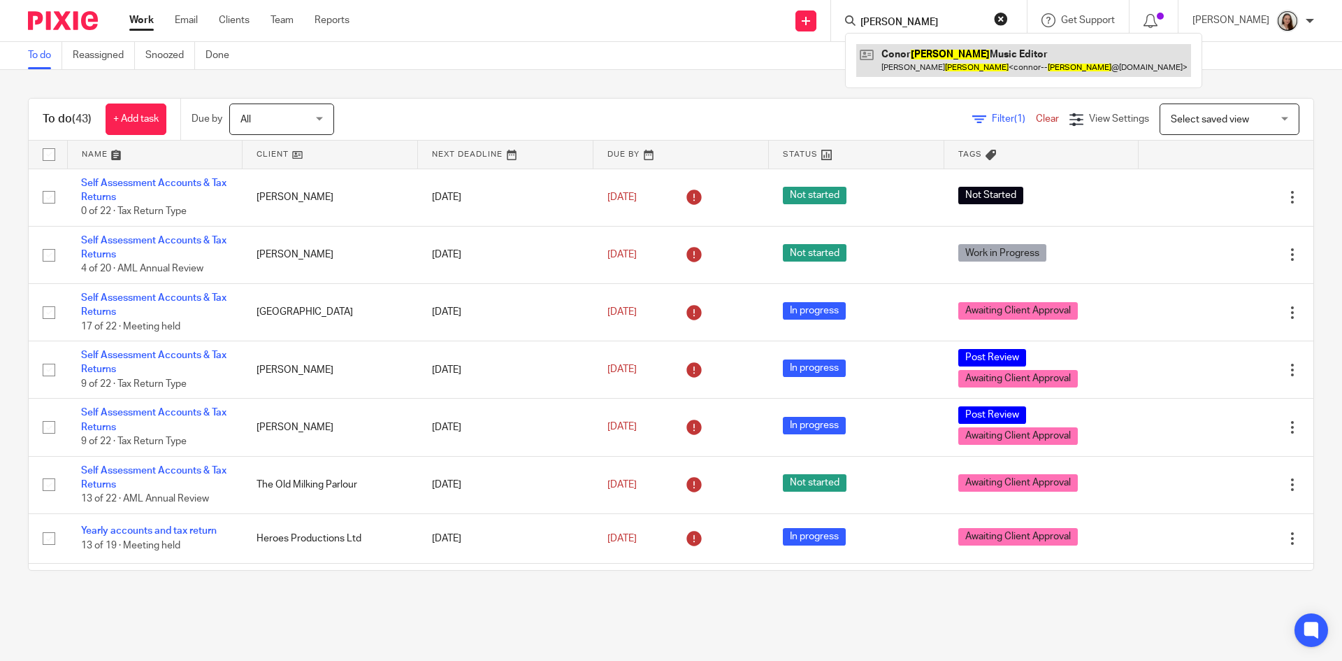
type input "[PERSON_NAME]"
click at [956, 54] on link at bounding box center [1023, 60] width 335 height 32
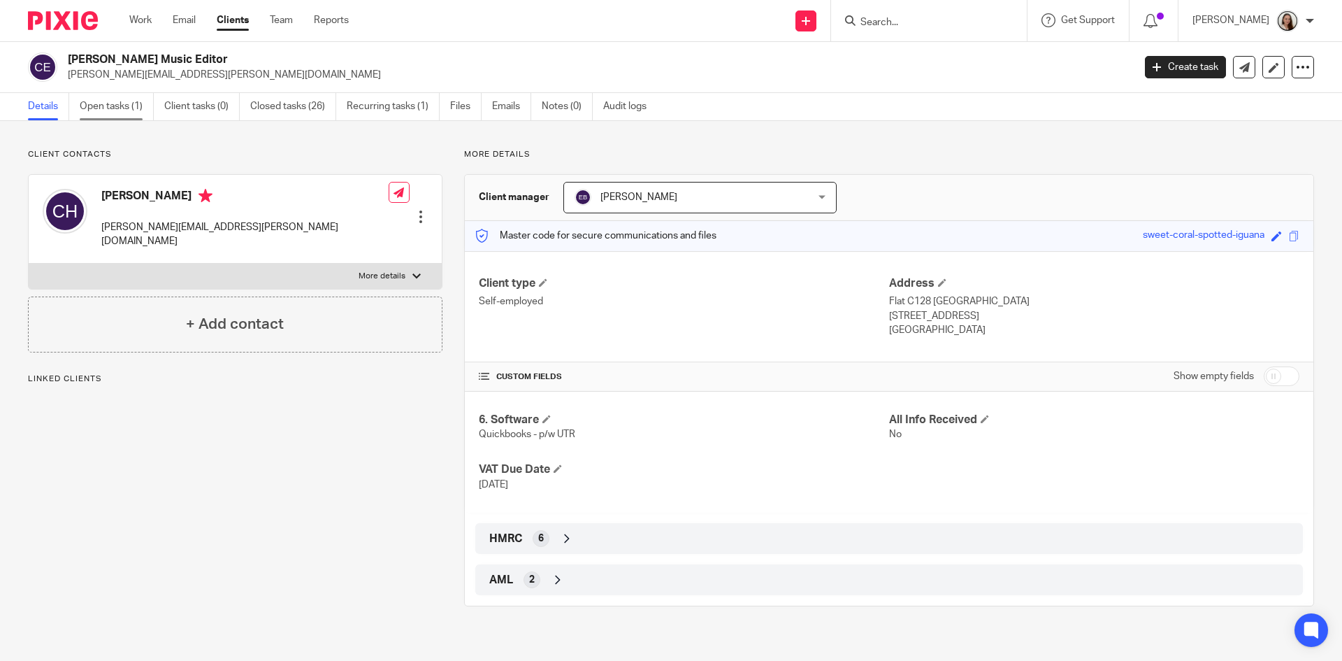
click at [136, 113] on link "Open tasks (1)" at bounding box center [117, 106] width 74 height 27
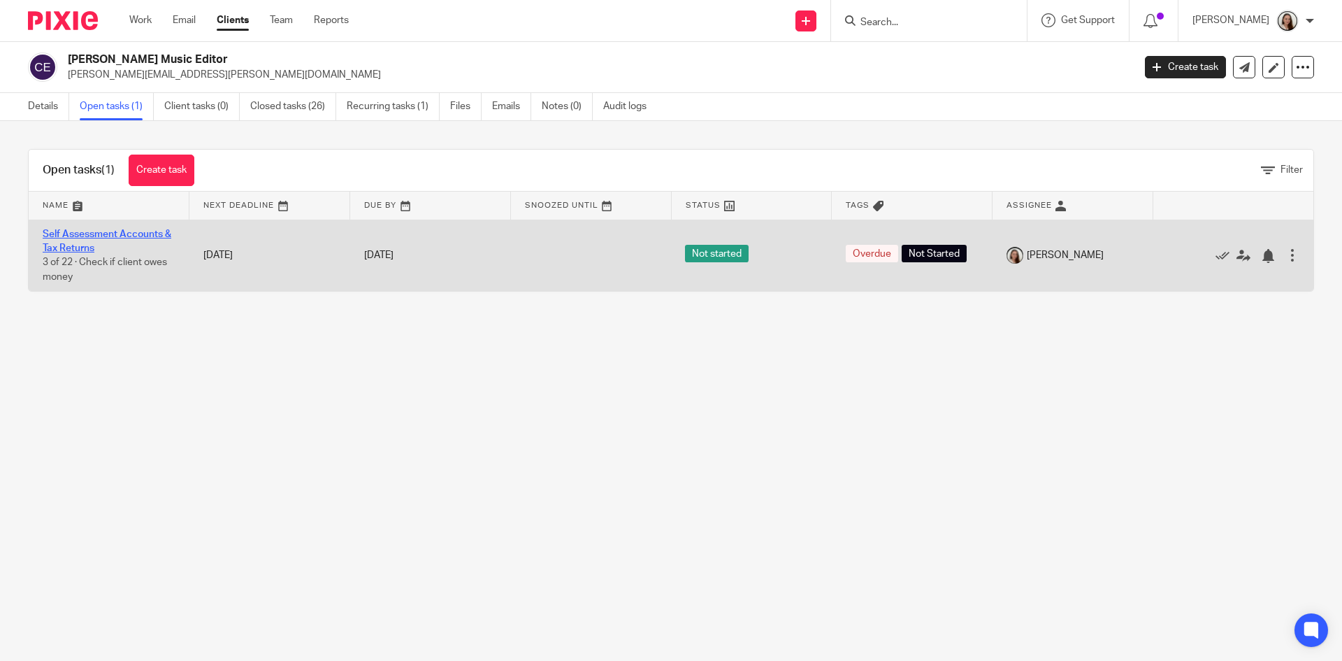
click at [131, 236] on link "Self Assessment Accounts & Tax Returns" at bounding box center [107, 241] width 129 height 24
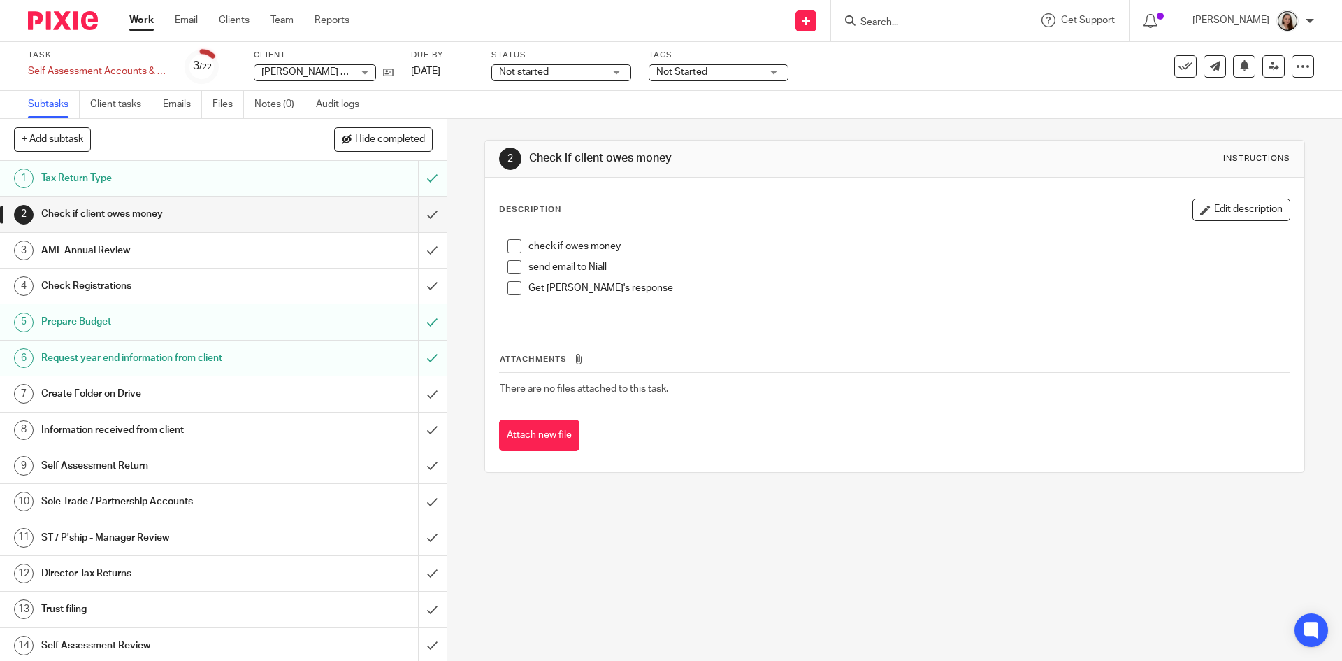
click at [108, 319] on h1 "Prepare Budget" at bounding box center [162, 321] width 242 height 21
